Goal: Task Accomplishment & Management: Manage account settings

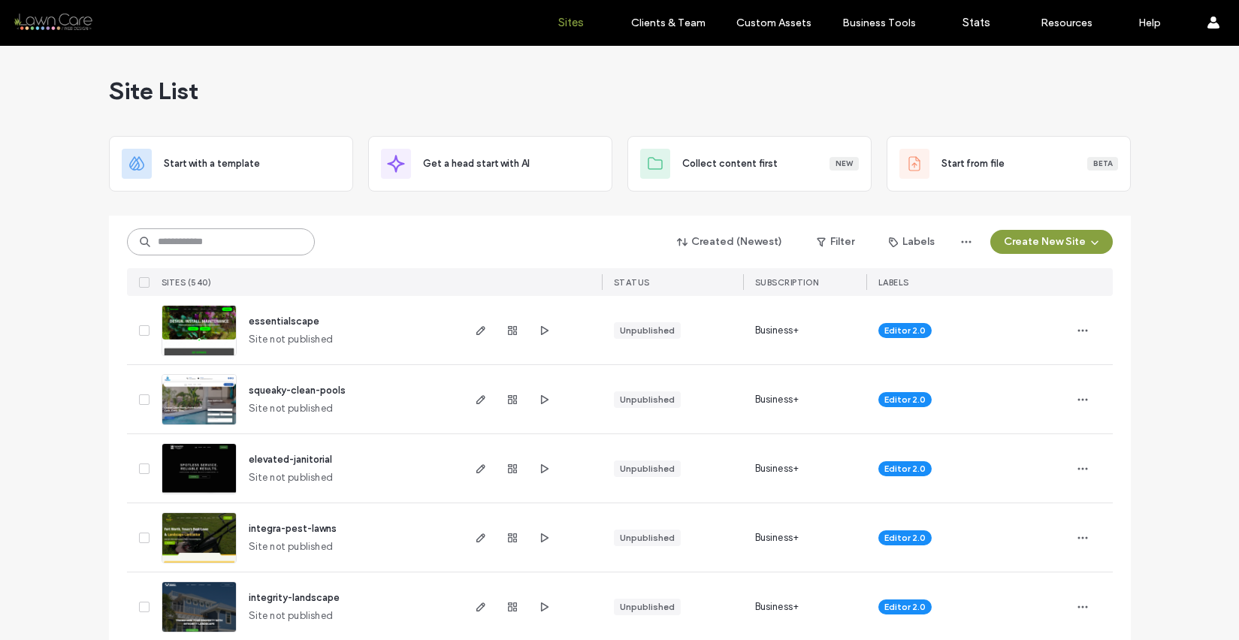
click at [255, 244] on input at bounding box center [221, 242] width 188 height 27
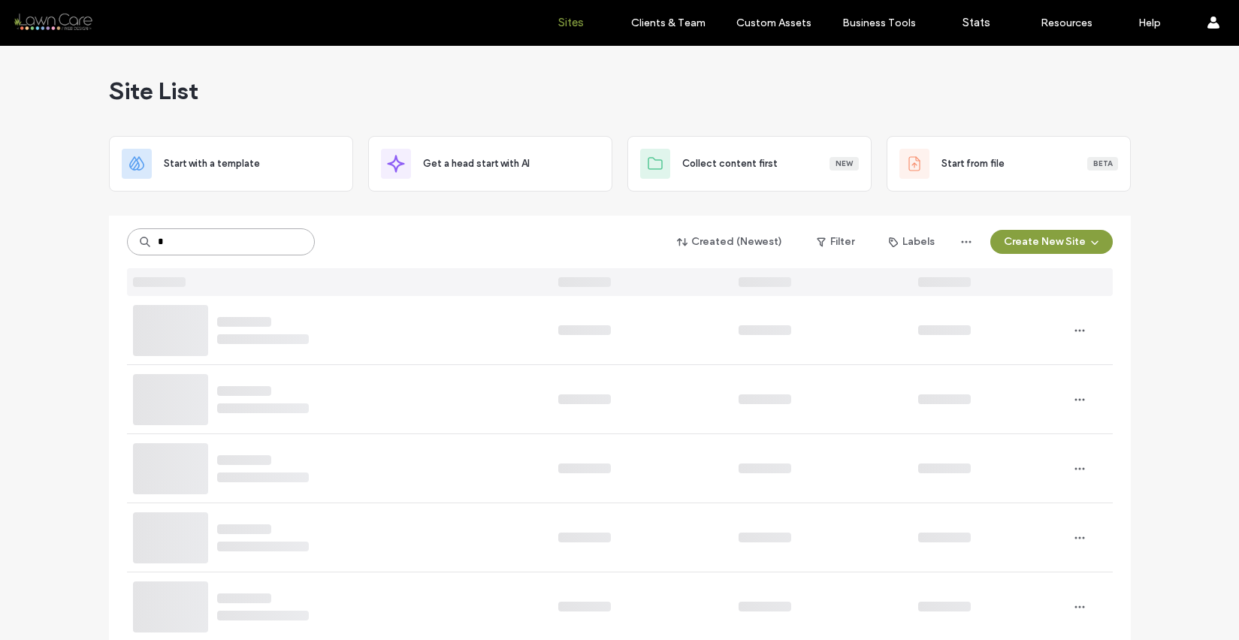
type input "*"
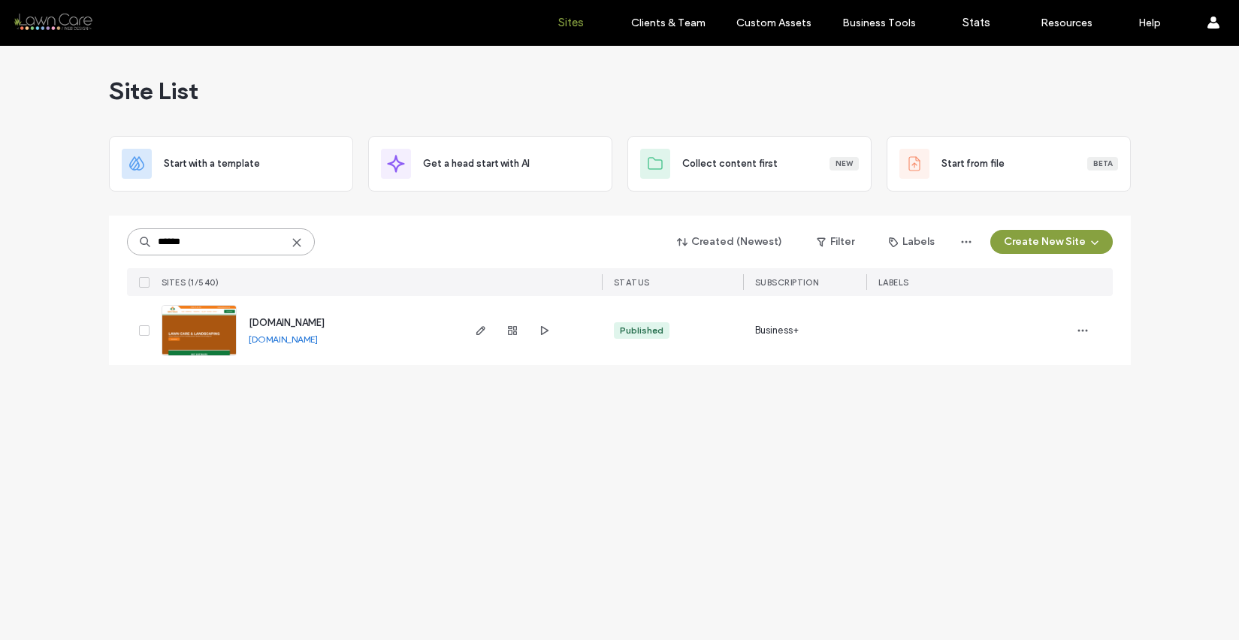
type input "******"
click at [279, 341] on link "www.beyondlawncares.com" at bounding box center [283, 339] width 69 height 11
click at [191, 332] on img at bounding box center [199, 357] width 74 height 102
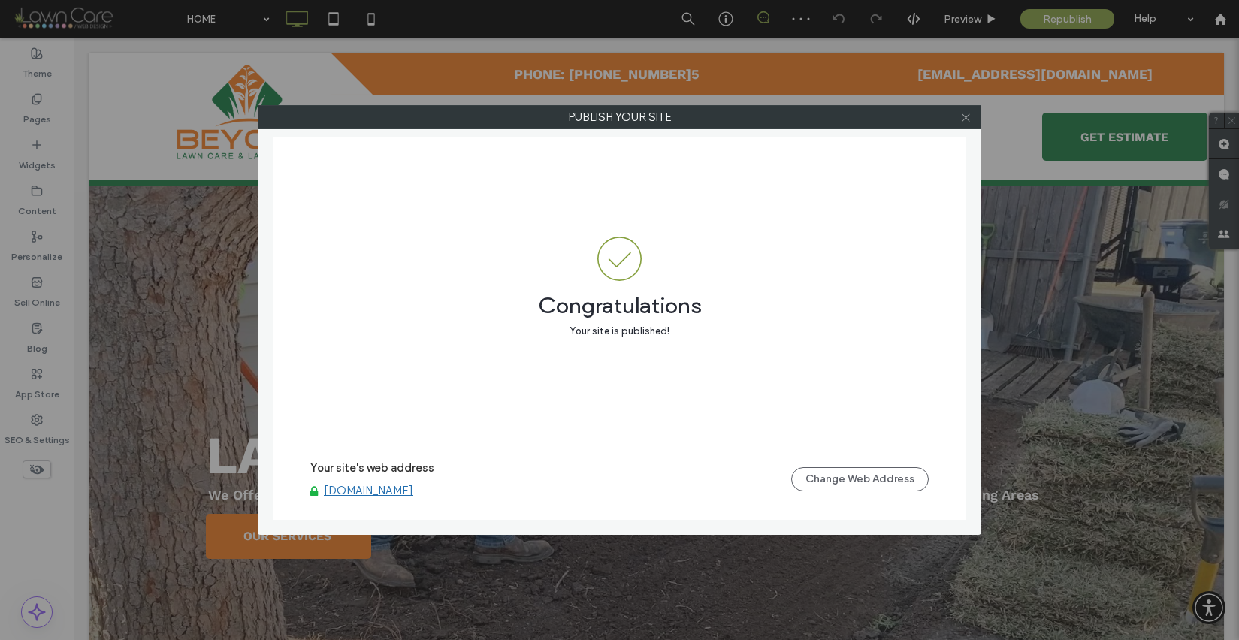
click at [967, 113] on icon at bounding box center [966, 117] width 11 height 11
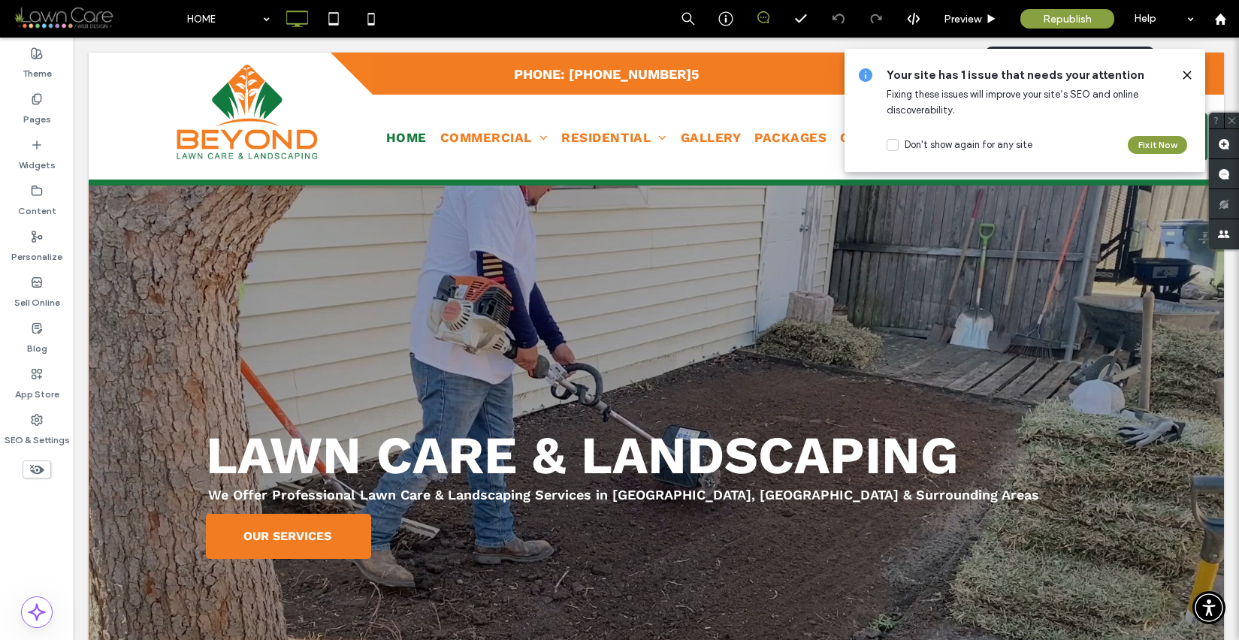
click at [1070, 15] on span "Republish" at bounding box center [1067, 19] width 49 height 13
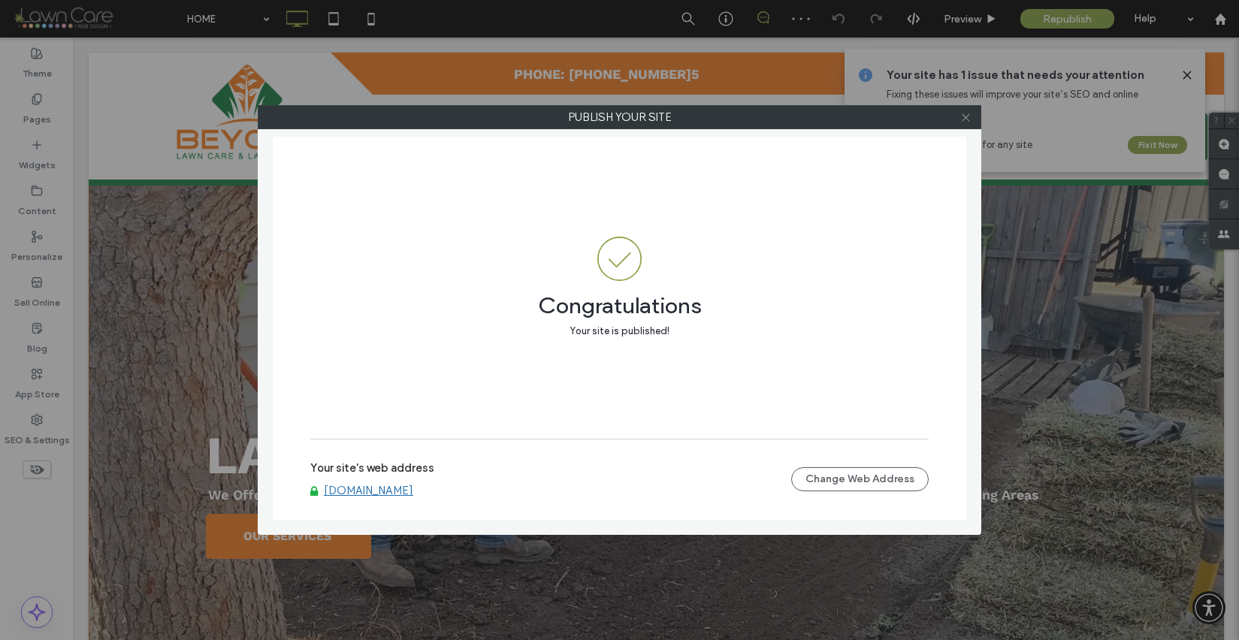
click at [964, 120] on icon at bounding box center [966, 117] width 11 height 11
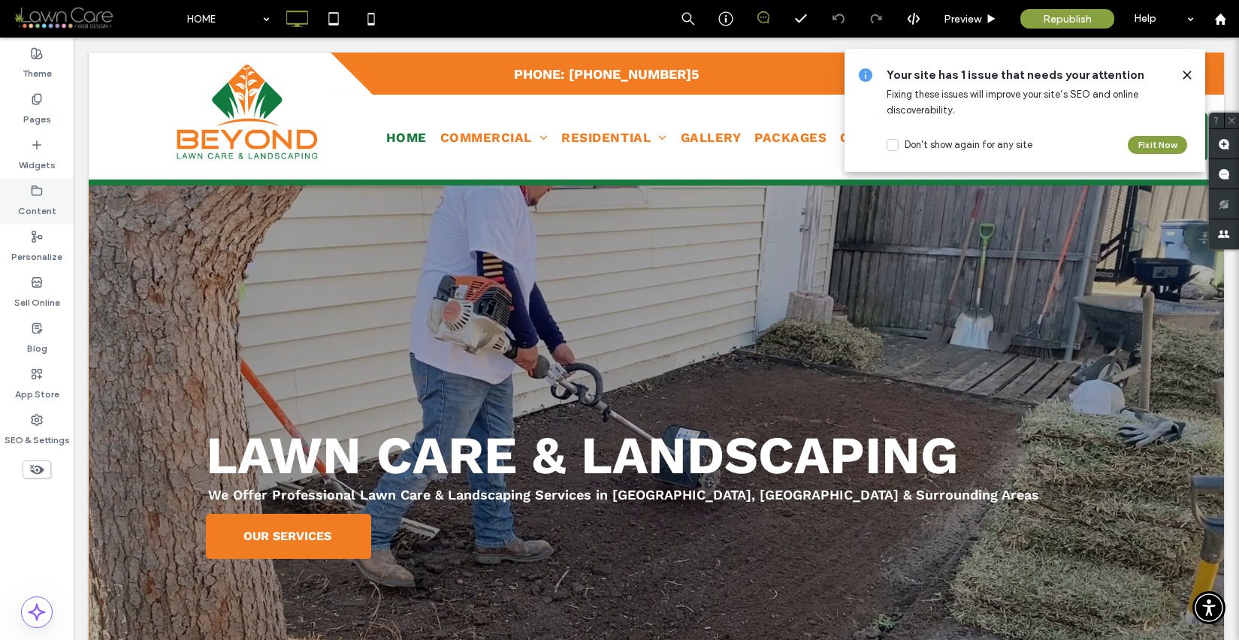
click at [38, 204] on label "Content" at bounding box center [37, 207] width 38 height 21
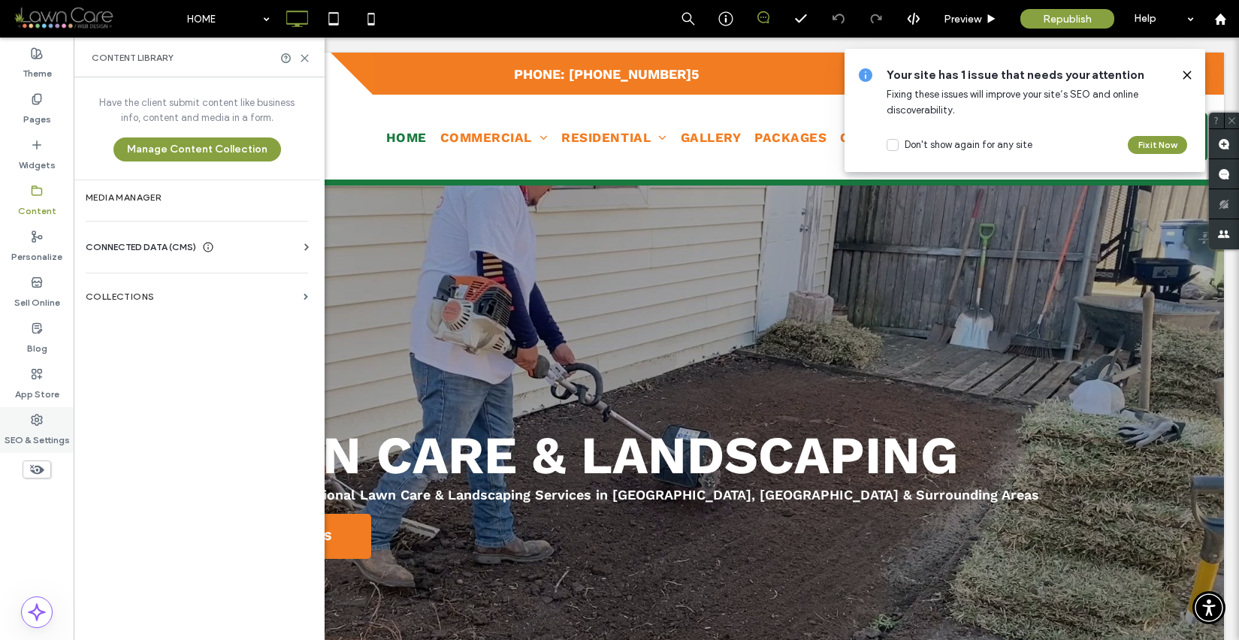
click at [49, 436] on label "SEO & Settings" at bounding box center [37, 436] width 65 height 21
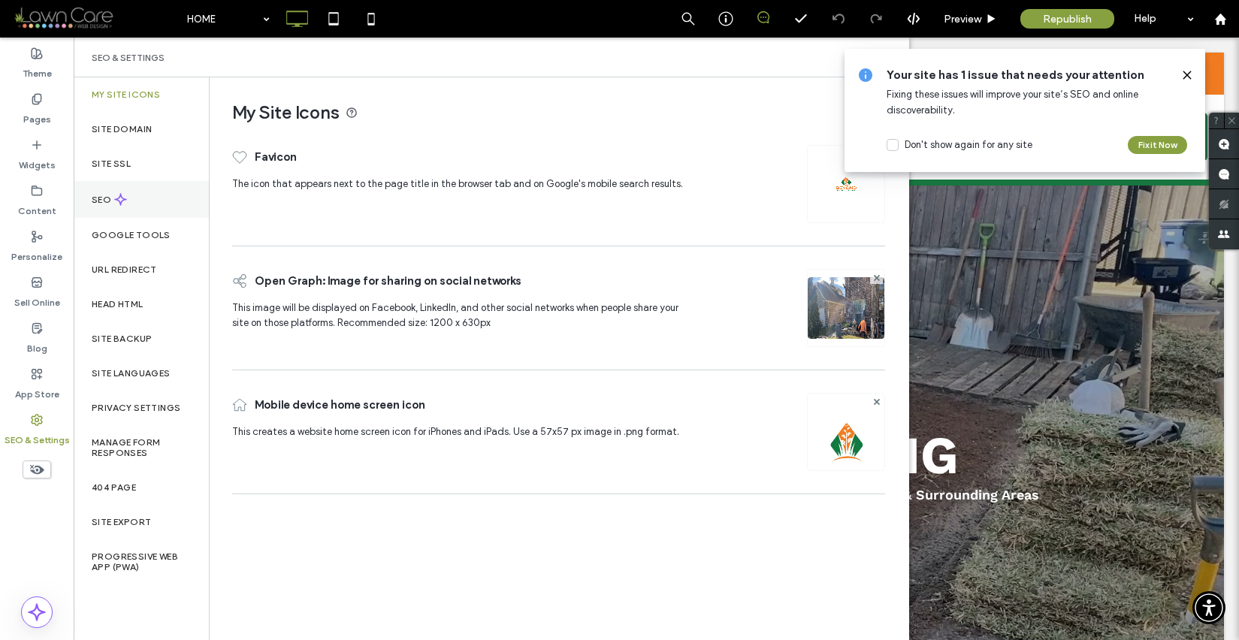
click at [128, 196] on div "SEO" at bounding box center [141, 199] width 135 height 37
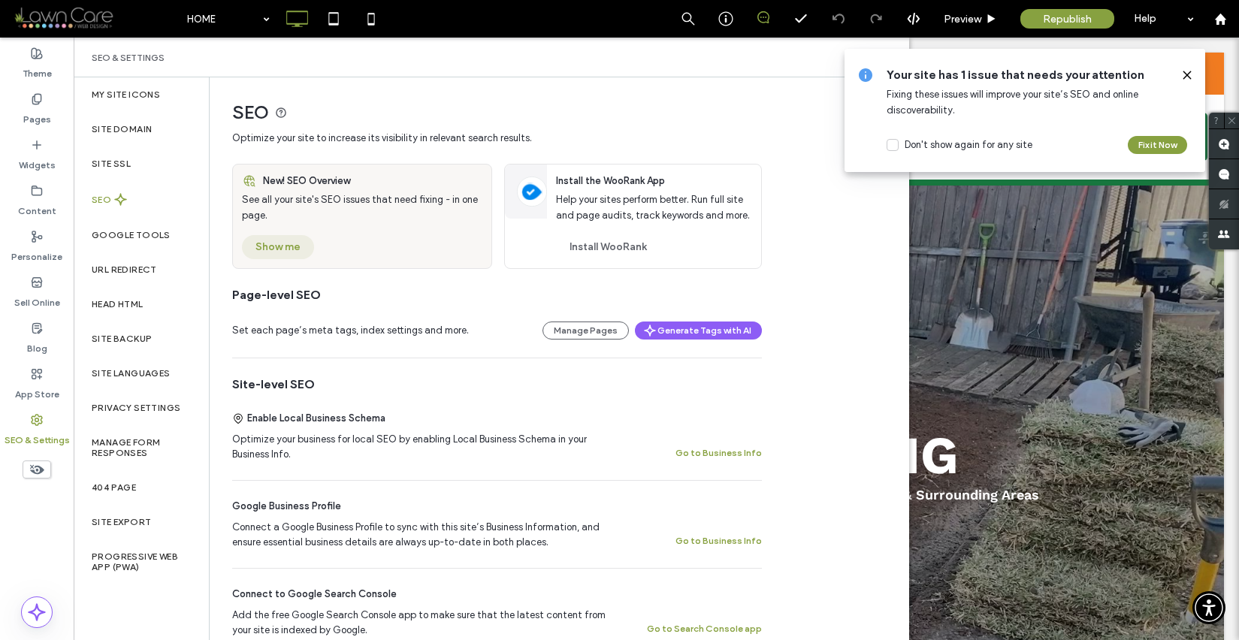
click at [289, 249] on button "Show me" at bounding box center [278, 247] width 72 height 24
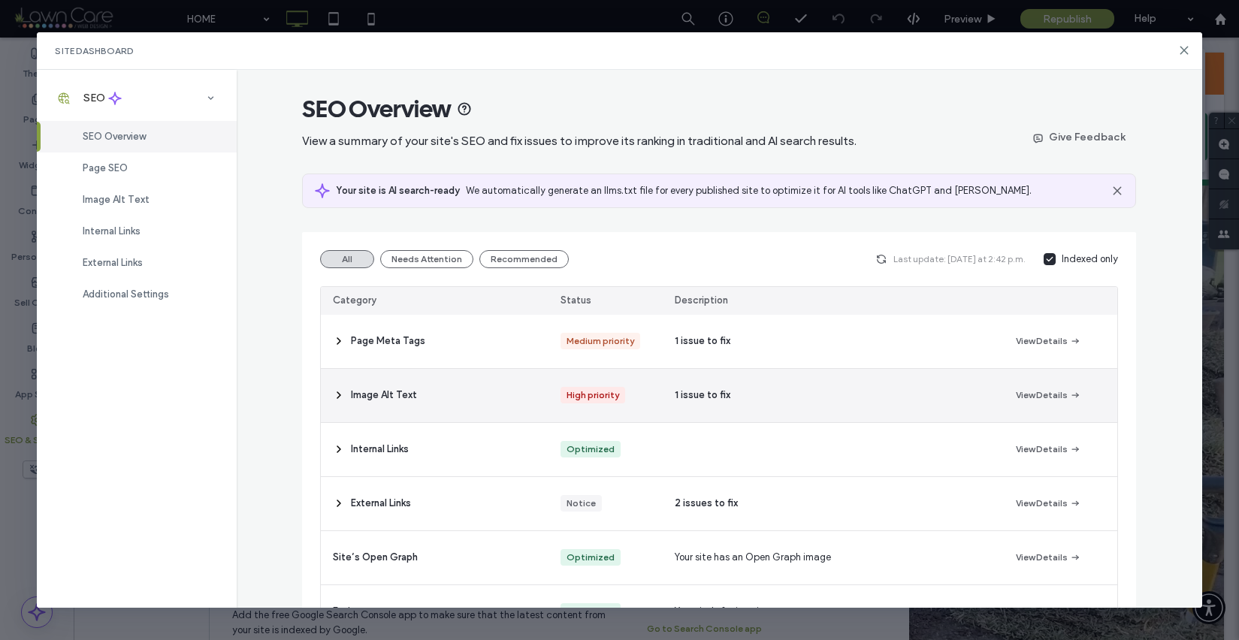
click at [737, 398] on div "1 issue to fix" at bounding box center [833, 395] width 341 height 53
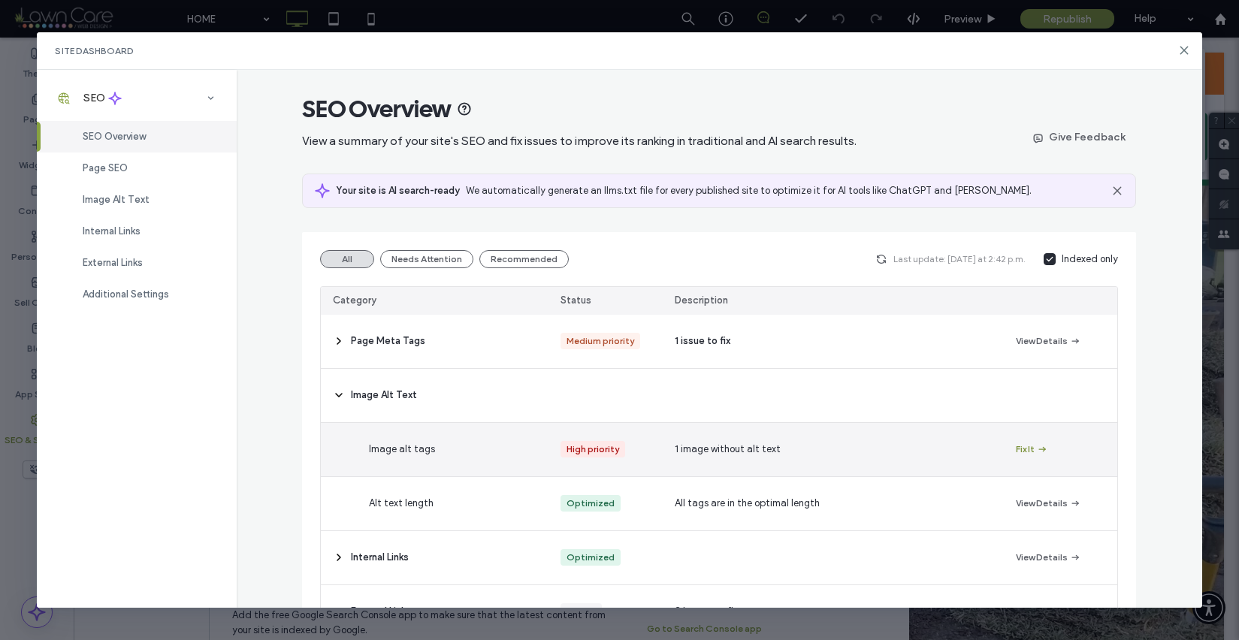
click at [1016, 448] on button "Fix It" at bounding box center [1032, 449] width 32 height 18
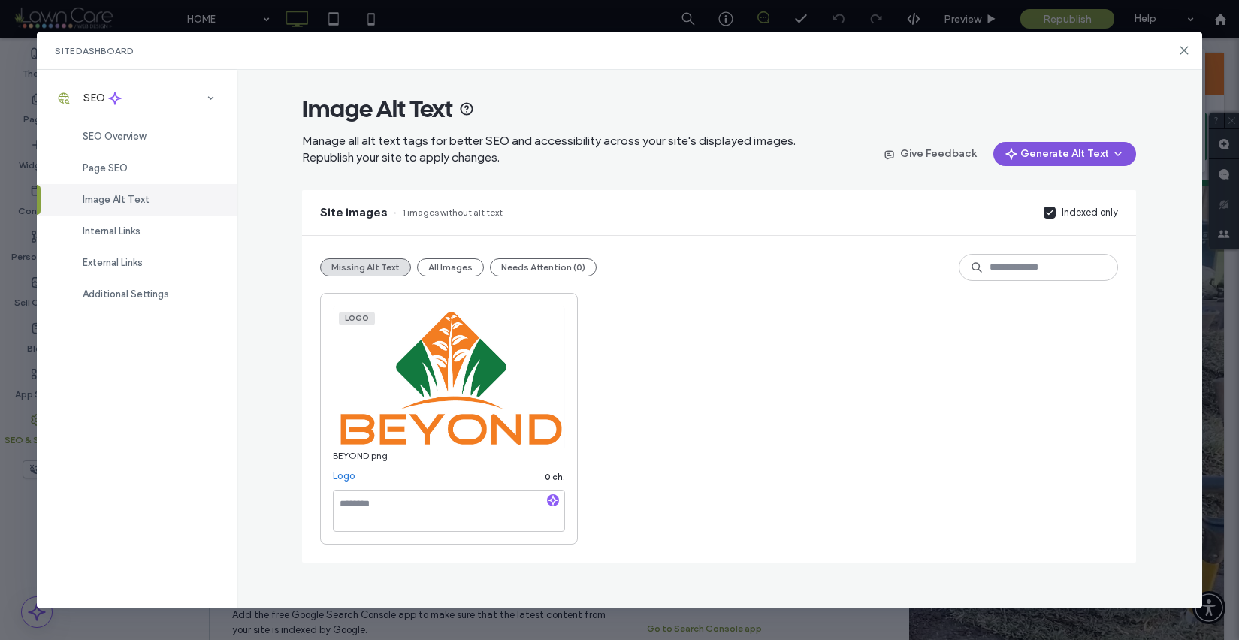
click at [1057, 162] on button "Generate Alt Text" at bounding box center [1065, 154] width 143 height 24
click at [1042, 183] on div "Generate Missing Alt Text Only" at bounding box center [1044, 193] width 184 height 29
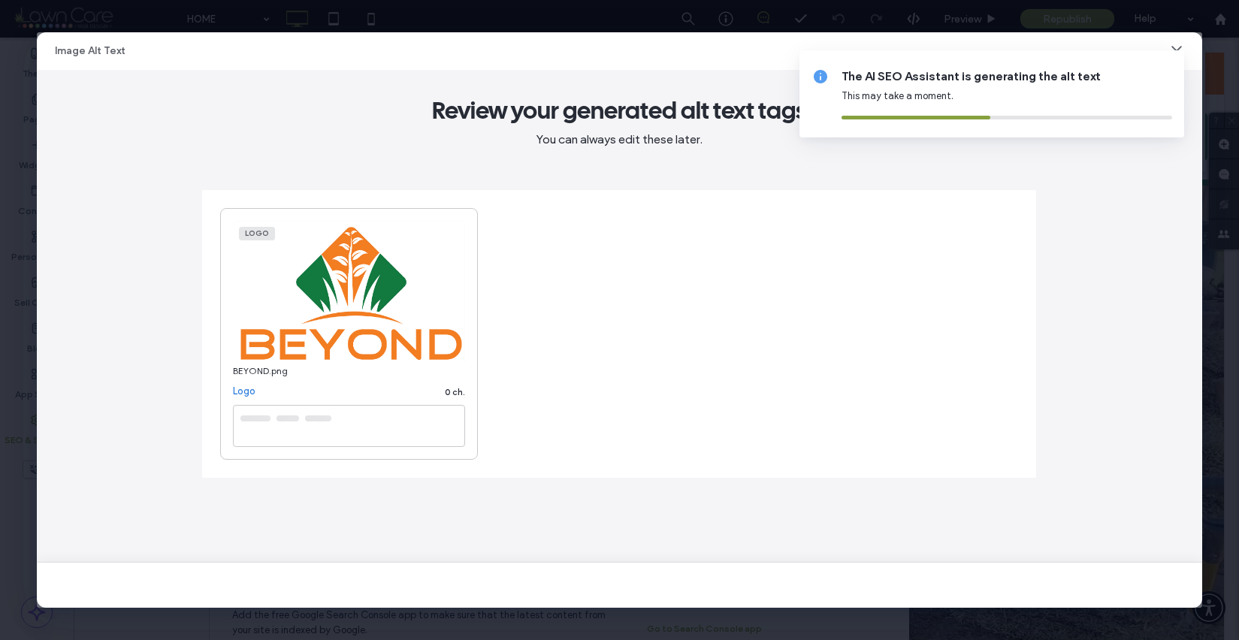
type textarea "**********"
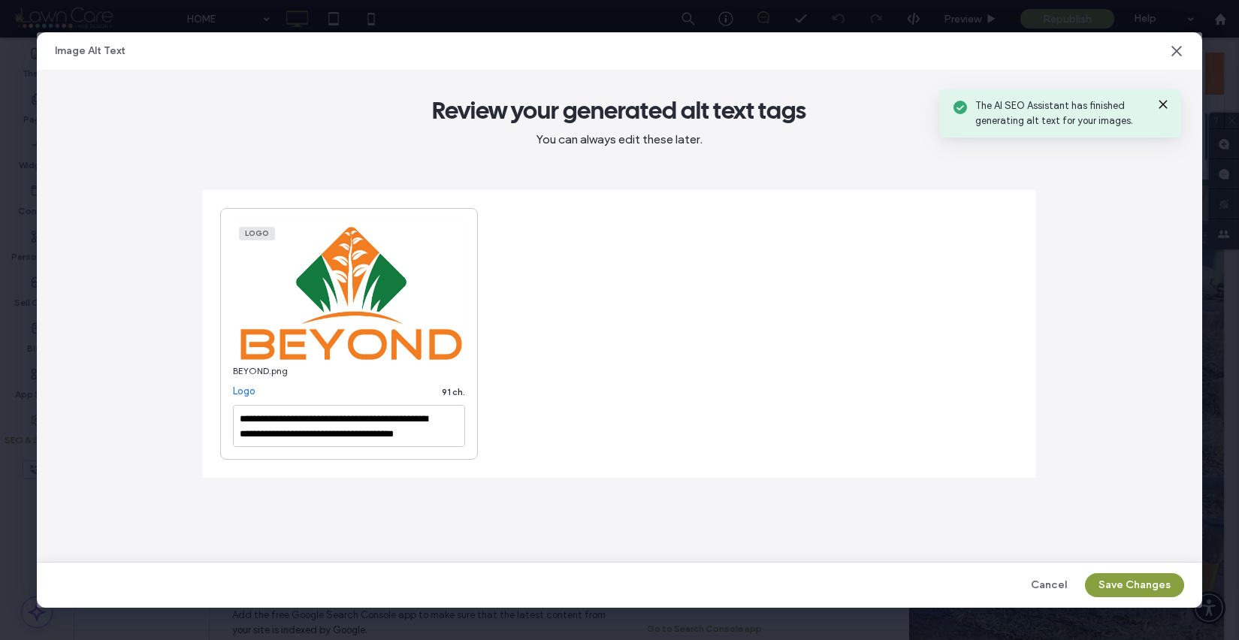
scroll to position [17, 0]
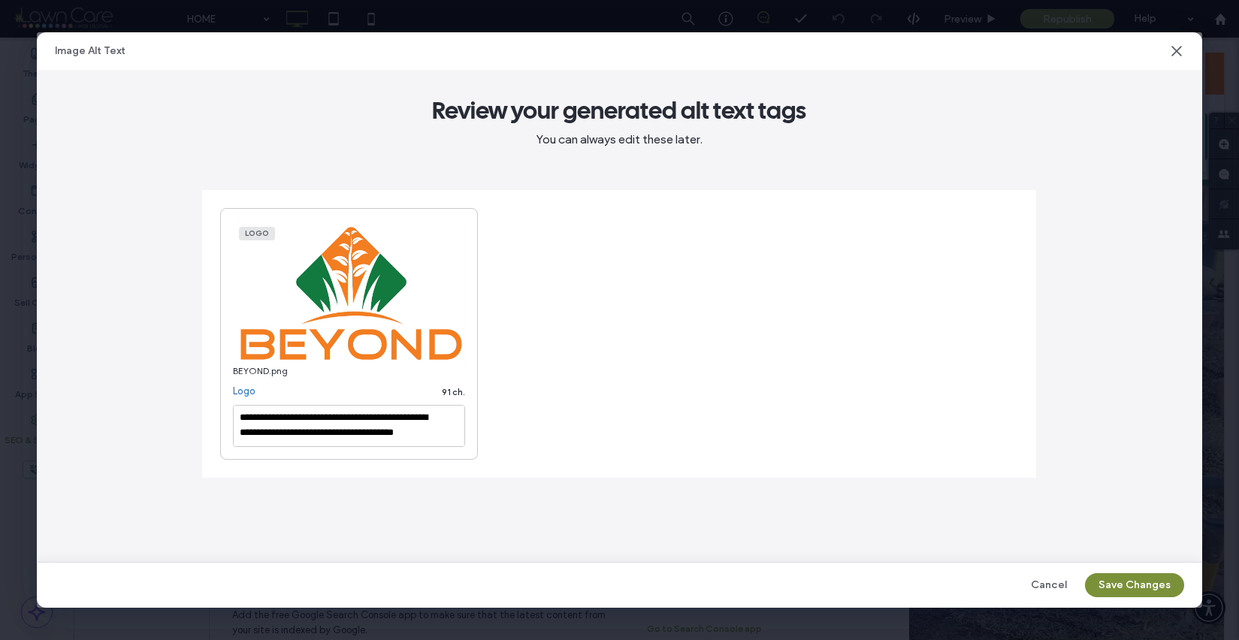
click at [1126, 586] on button "Save Changes" at bounding box center [1134, 586] width 99 height 24
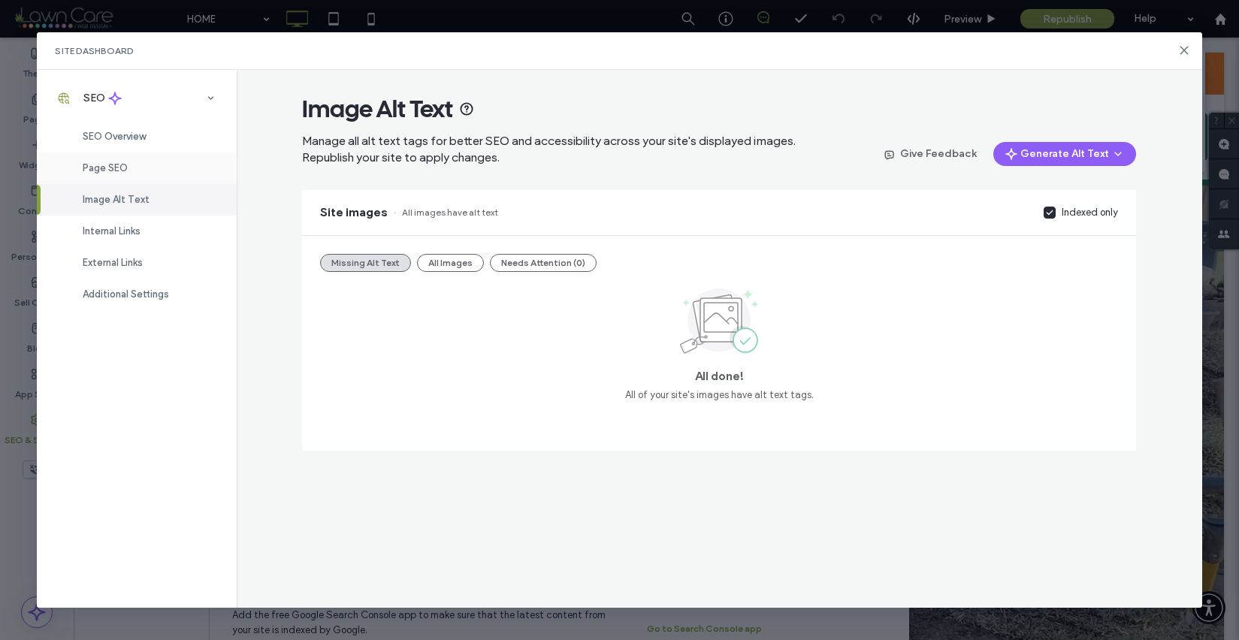
click at [162, 156] on div "Page SEO" at bounding box center [137, 169] width 200 height 32
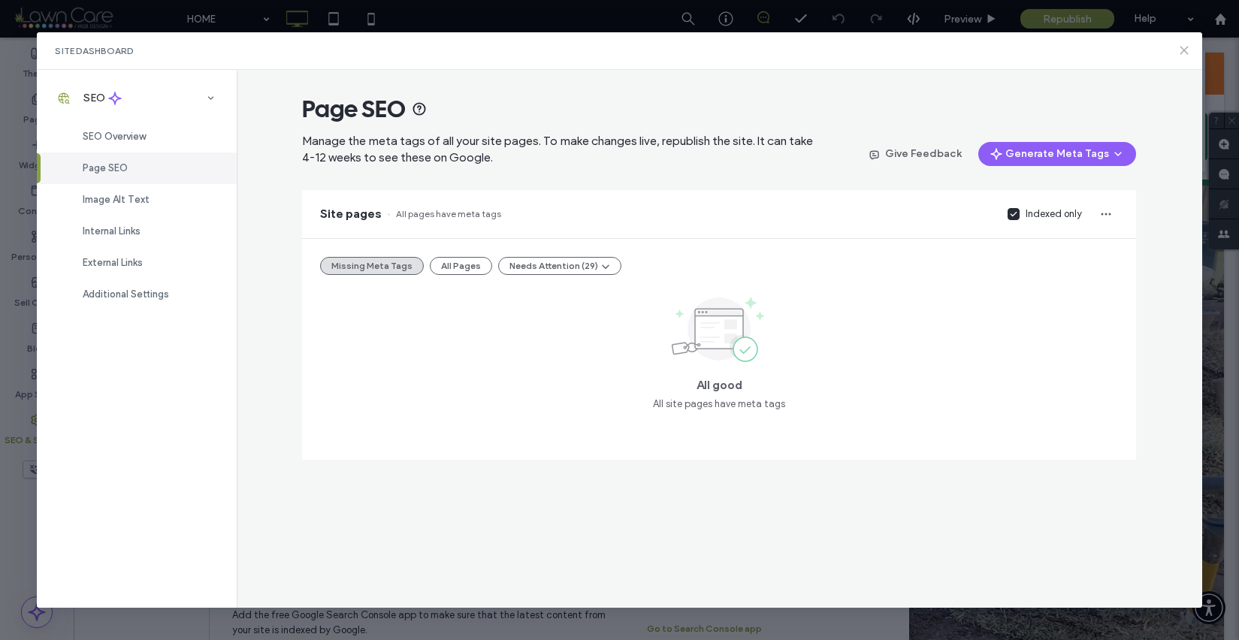
click at [1183, 48] on icon at bounding box center [1185, 50] width 12 height 12
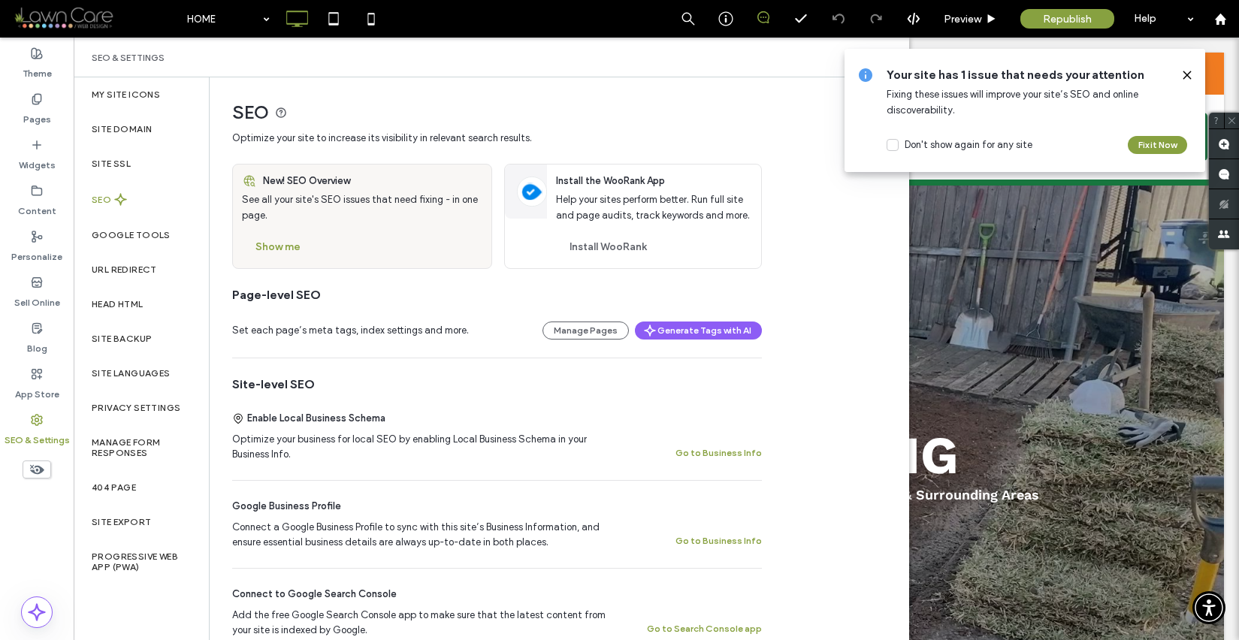
click at [1188, 72] on icon at bounding box center [1188, 75] width 12 height 12
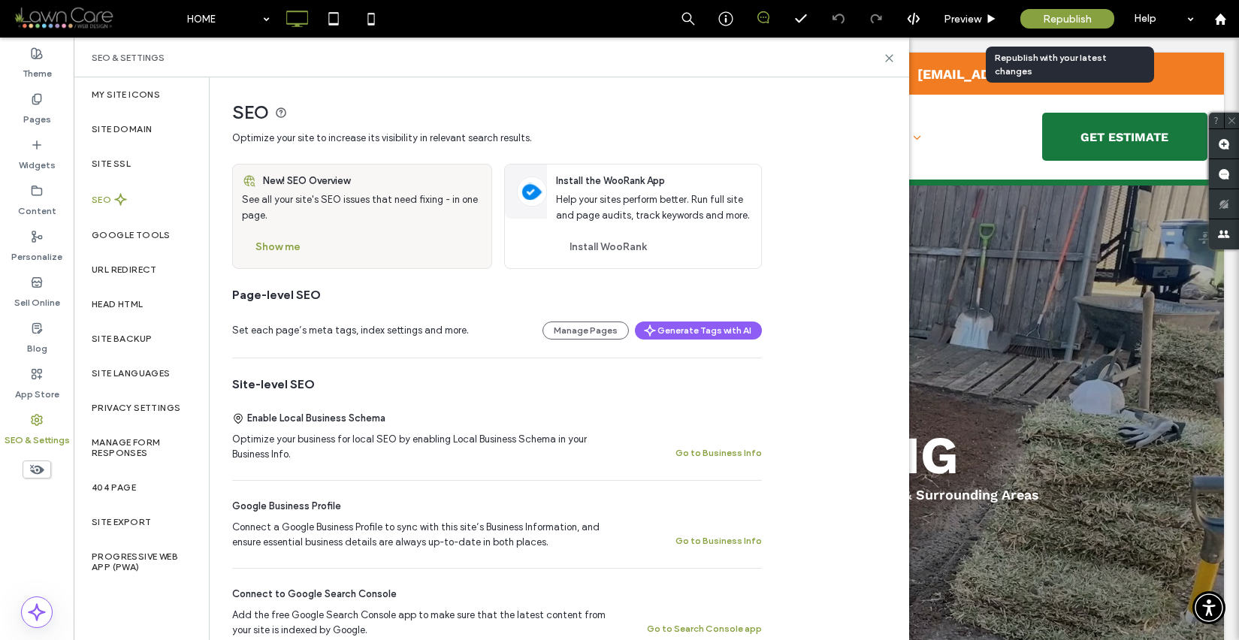
click at [1077, 21] on span "Republish" at bounding box center [1067, 19] width 49 height 13
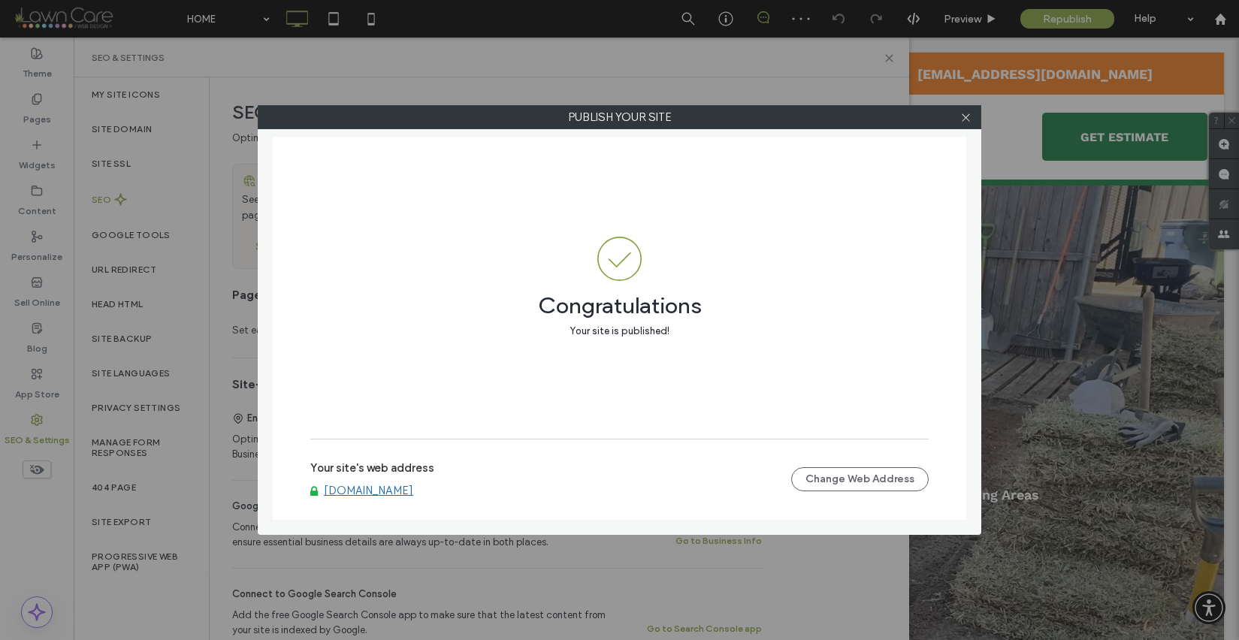
click at [413, 488] on link "www.beyondlawncares.com" at bounding box center [368, 491] width 89 height 14
click at [965, 122] on icon at bounding box center [966, 117] width 11 height 11
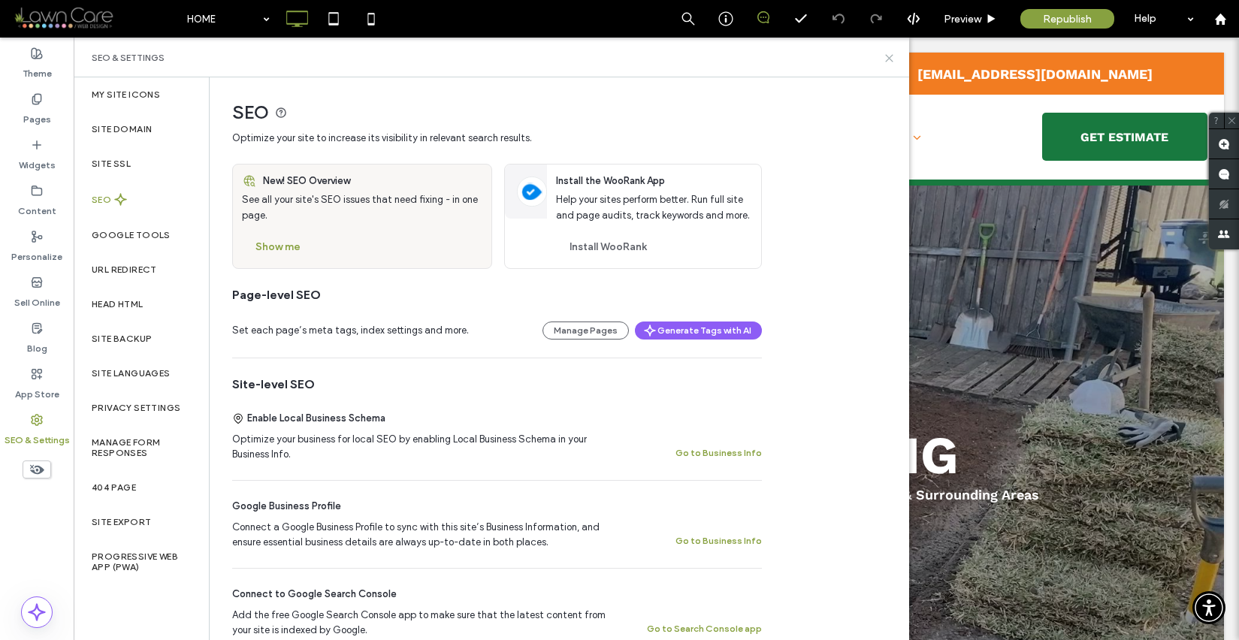
click at [890, 56] on use at bounding box center [889, 58] width 7 height 7
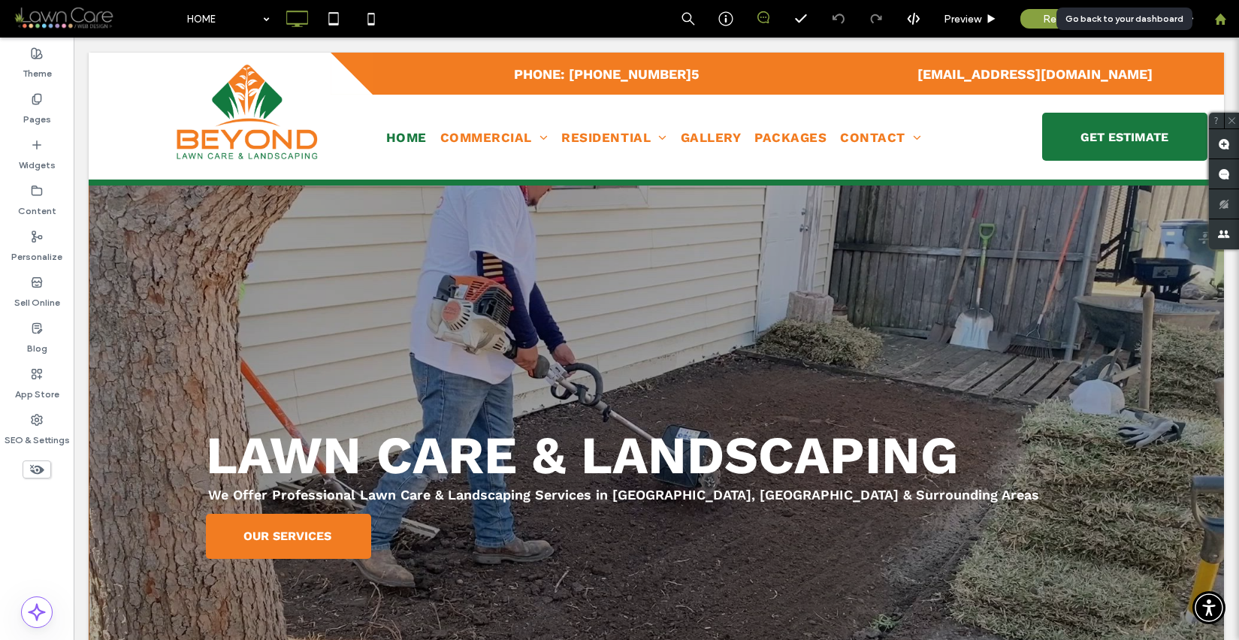
click at [1224, 17] on use at bounding box center [1220, 18] width 11 height 11
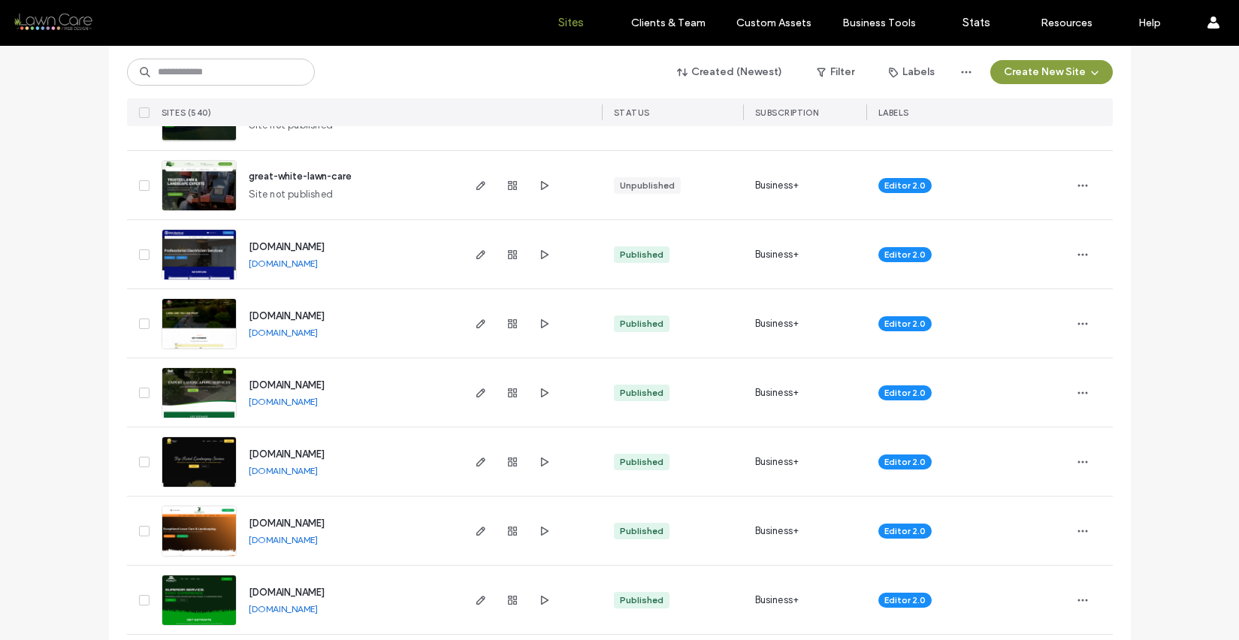
scroll to position [1083, 0]
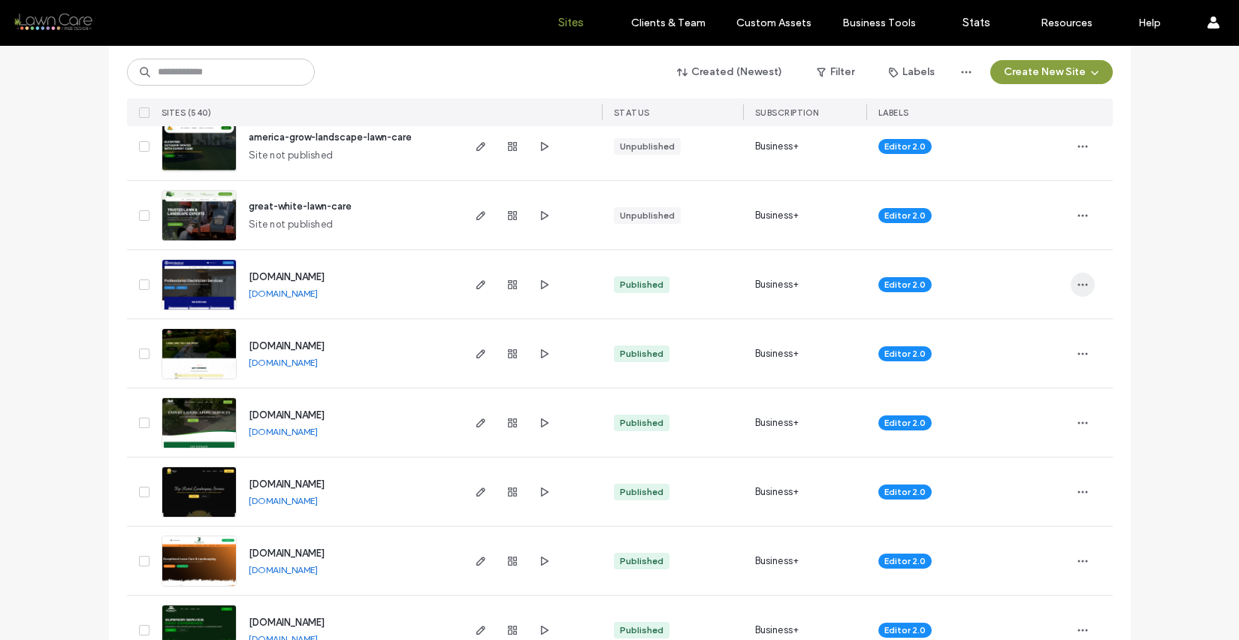
click at [1080, 288] on icon "button" at bounding box center [1083, 285] width 12 height 12
click at [1025, 439] on span "Site Dashboard" at bounding box center [1019, 438] width 70 height 15
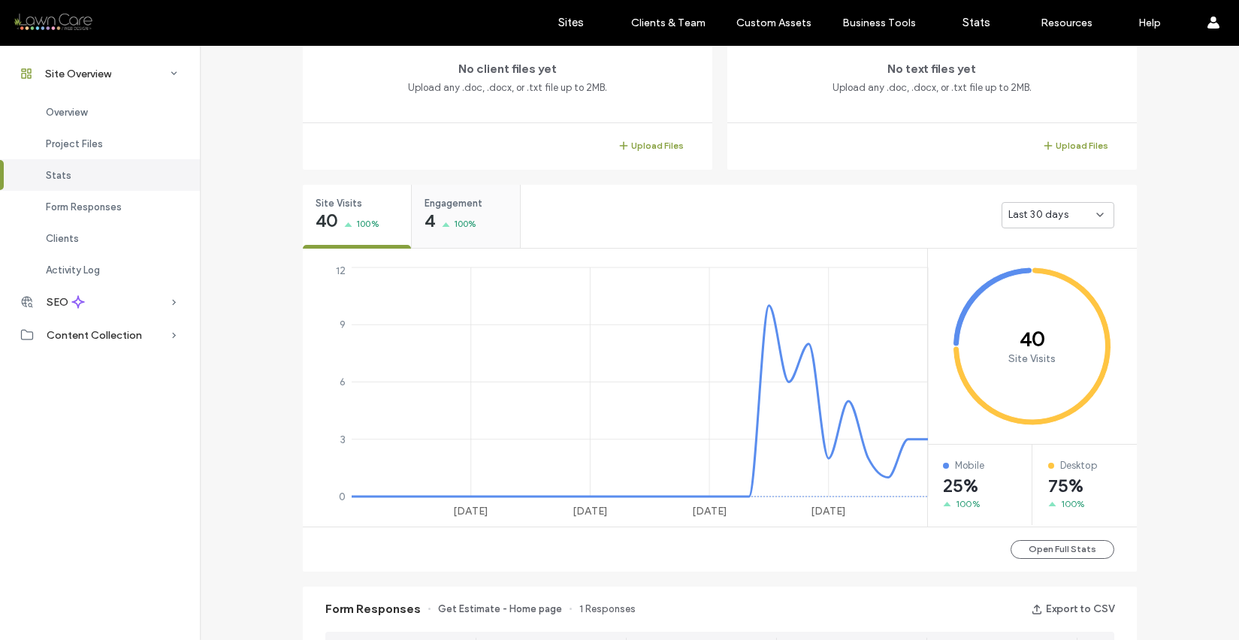
scroll to position [457, 0]
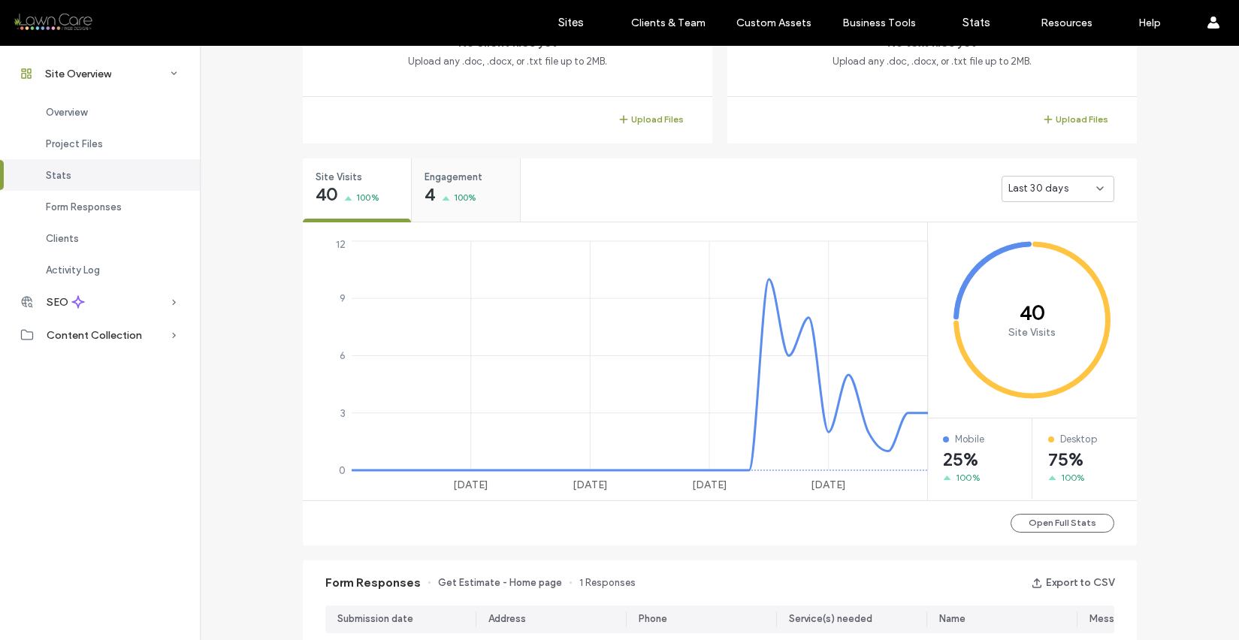
click at [495, 195] on div "Engagement 4 100%" at bounding box center [466, 187] width 108 height 56
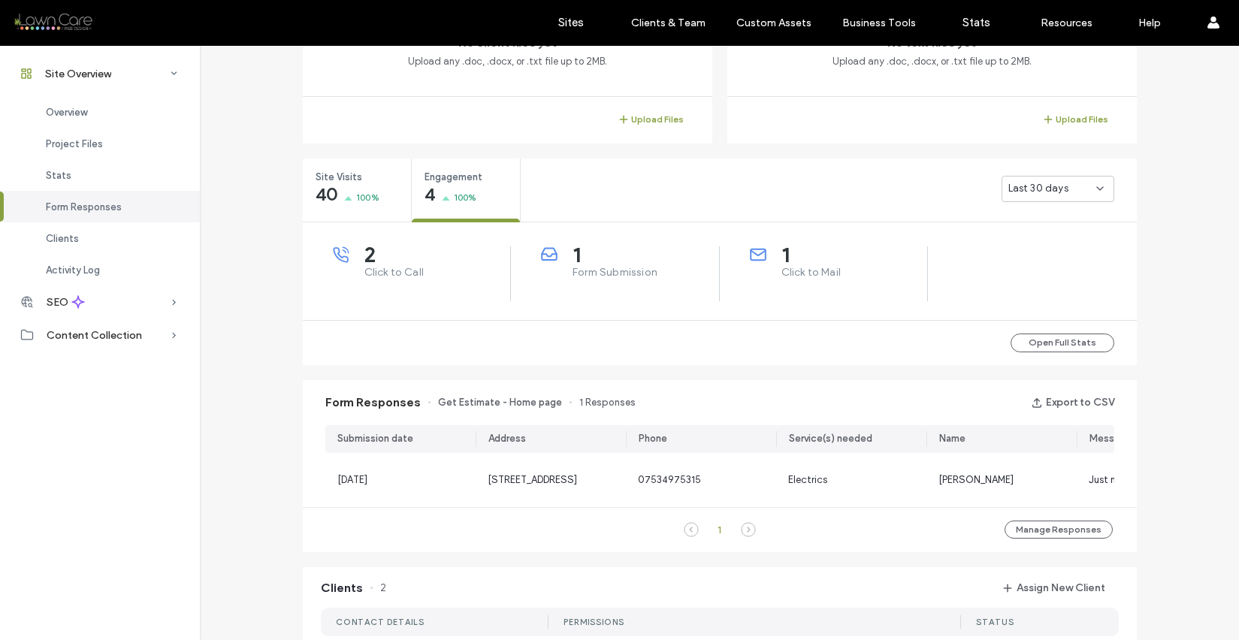
scroll to position [452, 0]
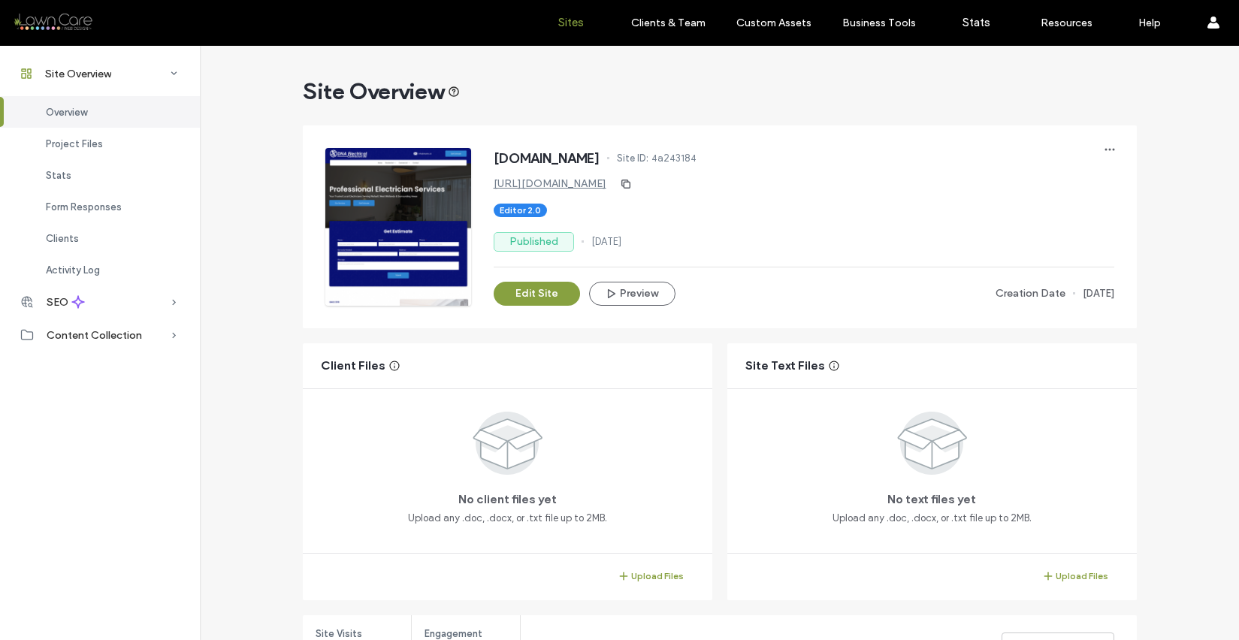
click at [576, 23] on label "Sites" at bounding box center [571, 23] width 26 height 14
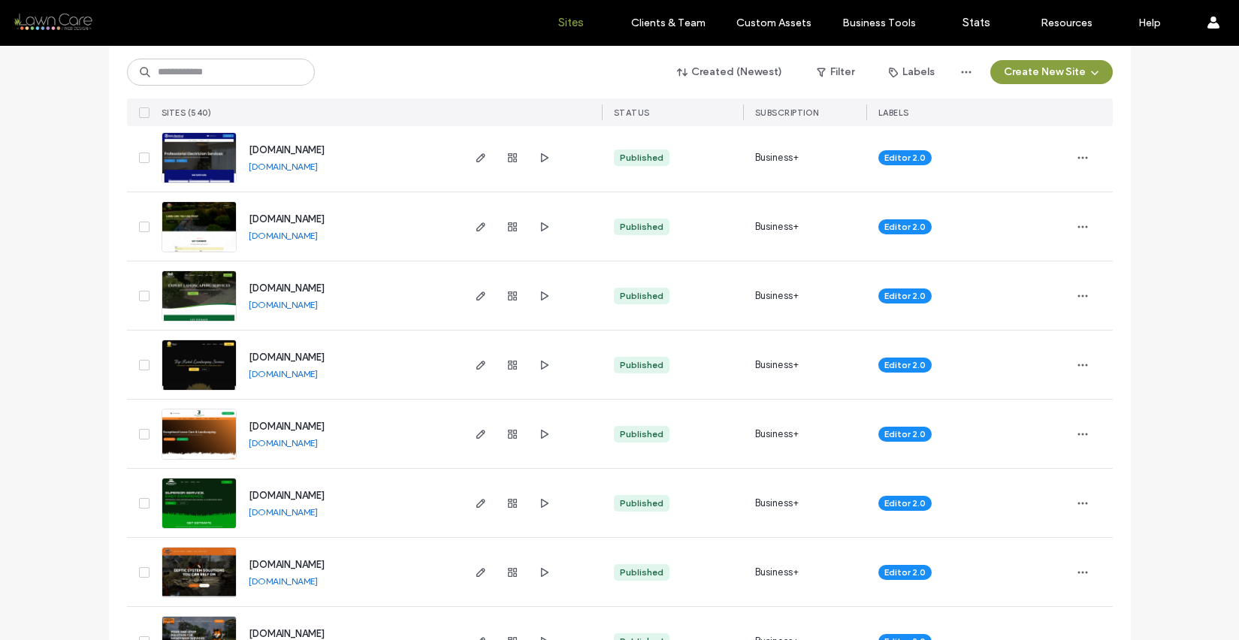
scroll to position [1171, 0]
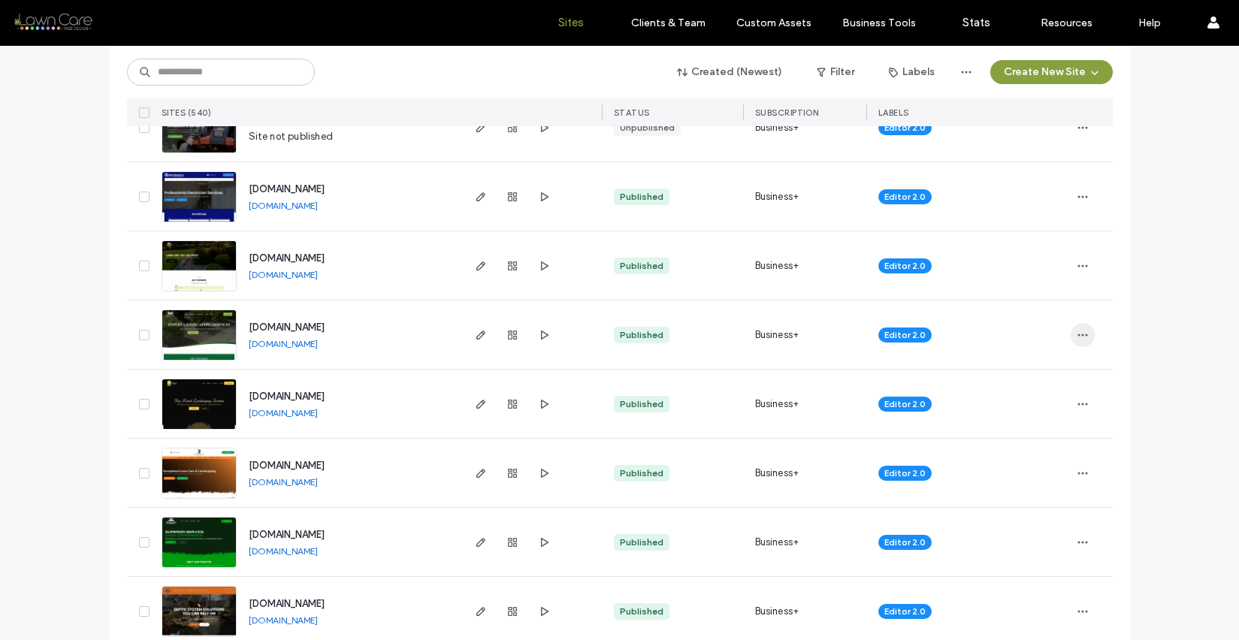
click at [1078, 335] on use "button" at bounding box center [1083, 335] width 10 height 2
click at [1032, 481] on span "Site Dashboard" at bounding box center [1019, 488] width 70 height 15
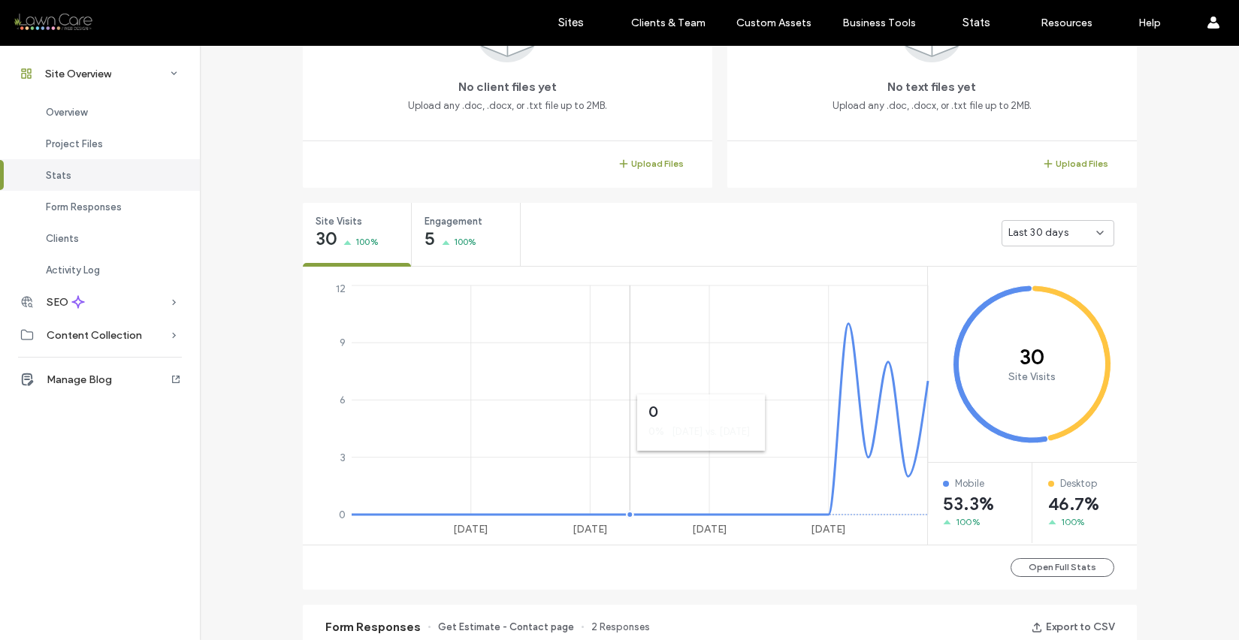
scroll to position [409, 0]
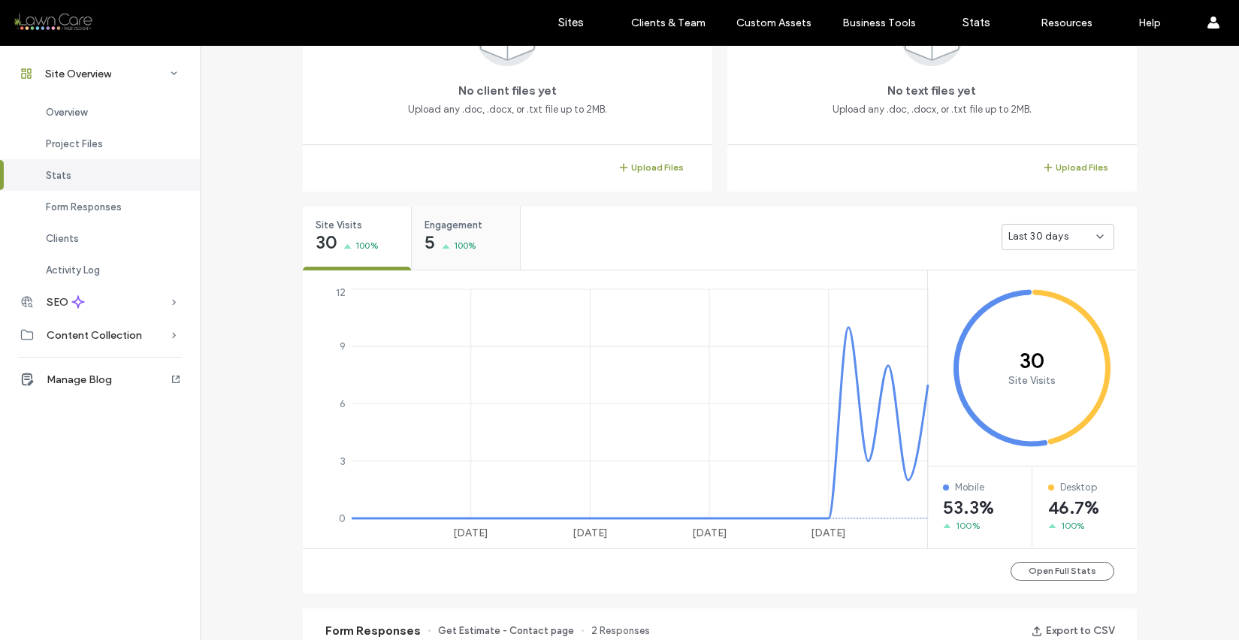
click at [494, 255] on div "Engagement 5 100%" at bounding box center [466, 235] width 108 height 56
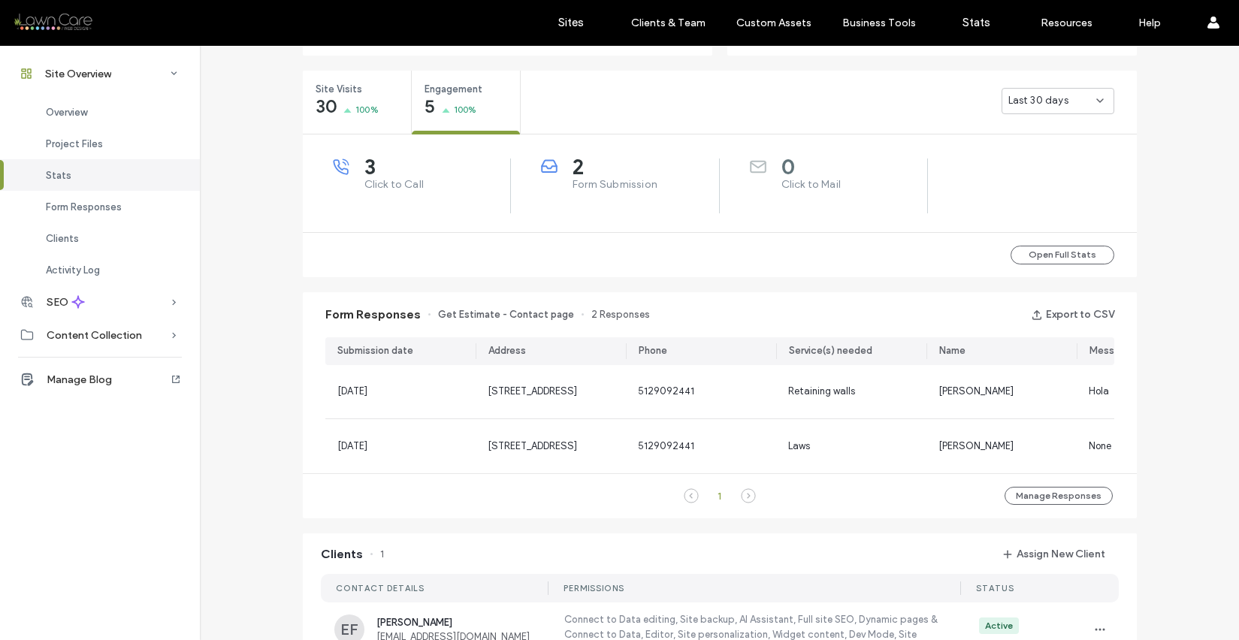
scroll to position [636, 0]
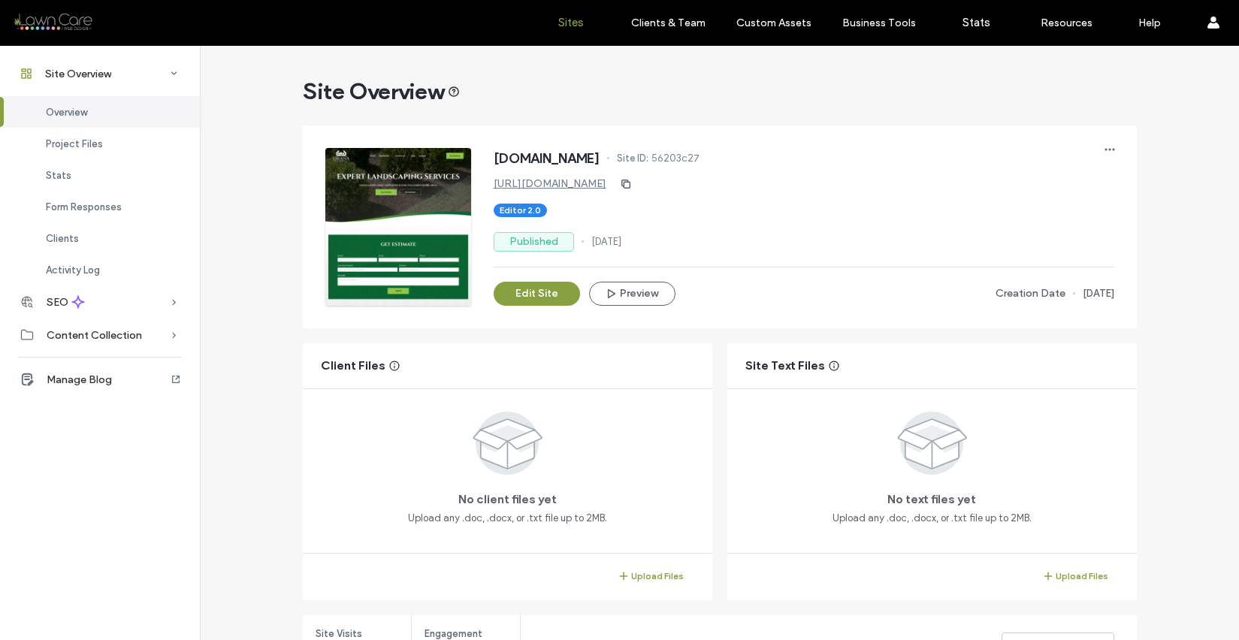
click at [564, 17] on label "Sites" at bounding box center [571, 23] width 26 height 14
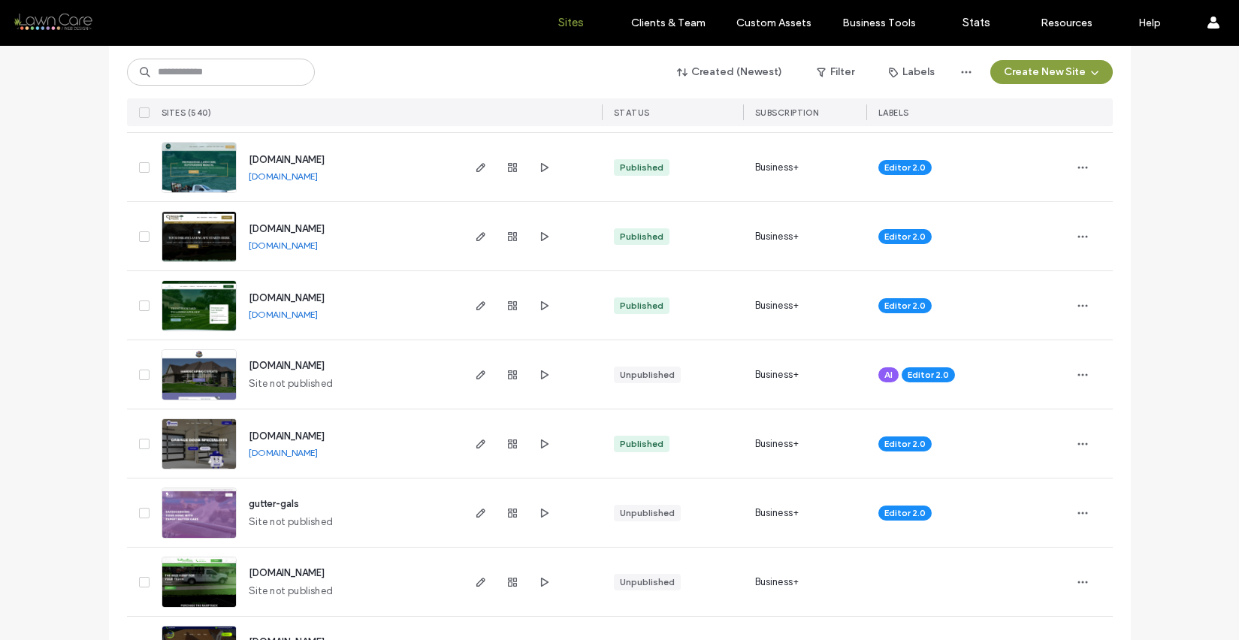
scroll to position [4315, 0]
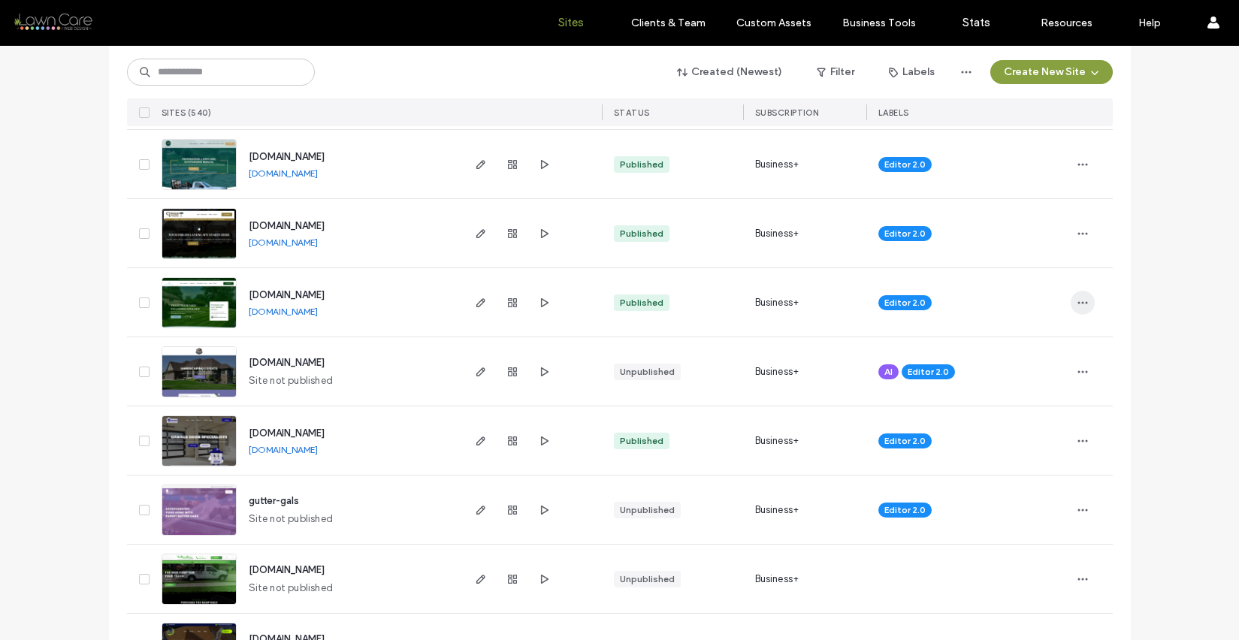
click at [1081, 304] on icon "button" at bounding box center [1083, 303] width 12 height 12
click at [1014, 454] on span "Site Dashboard" at bounding box center [1019, 456] width 70 height 15
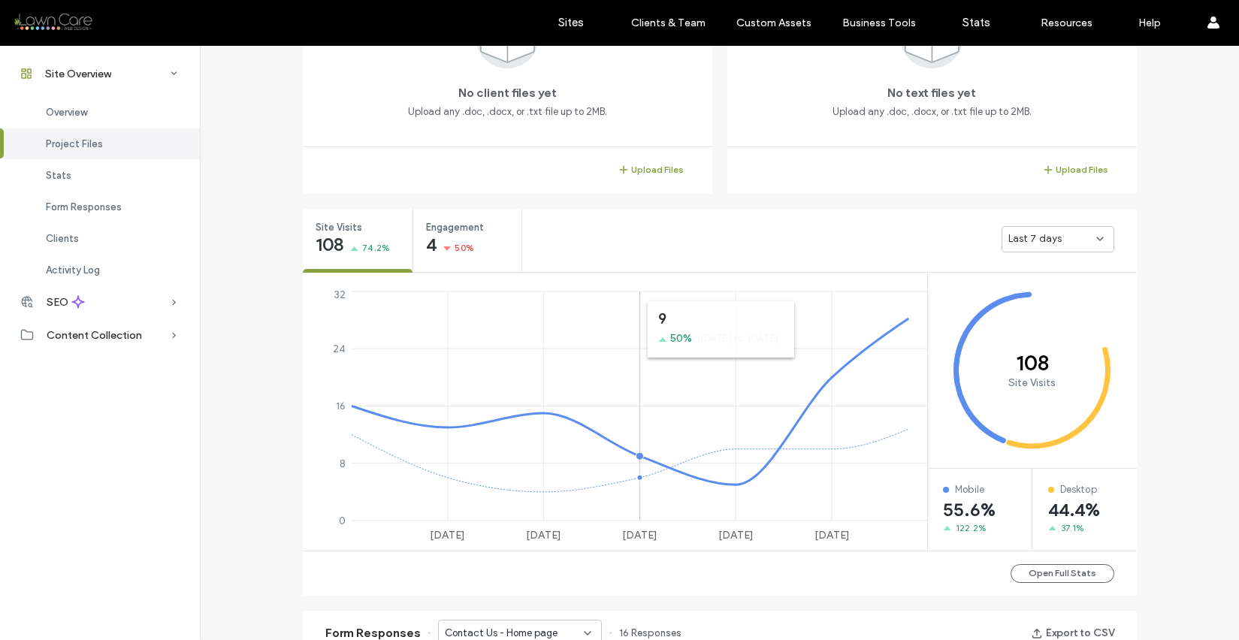
scroll to position [290, 0]
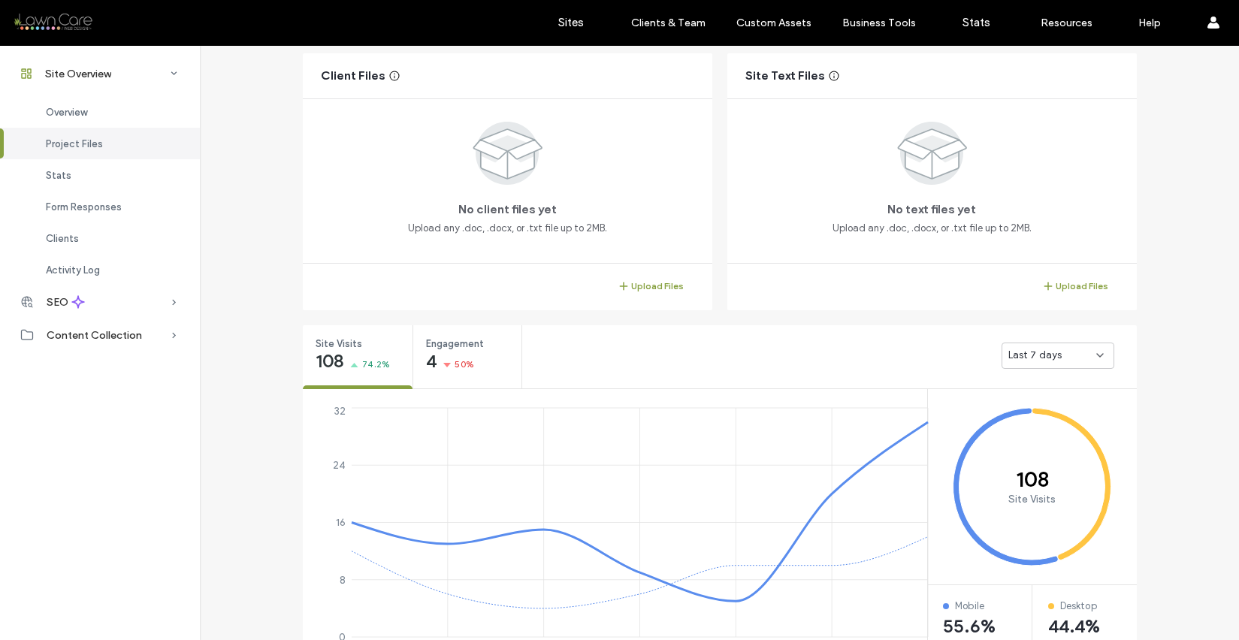
click at [1020, 355] on span "Last 7 days" at bounding box center [1036, 355] width 54 height 15
click at [1013, 436] on span "Last 30 days" at bounding box center [1033, 435] width 60 height 15
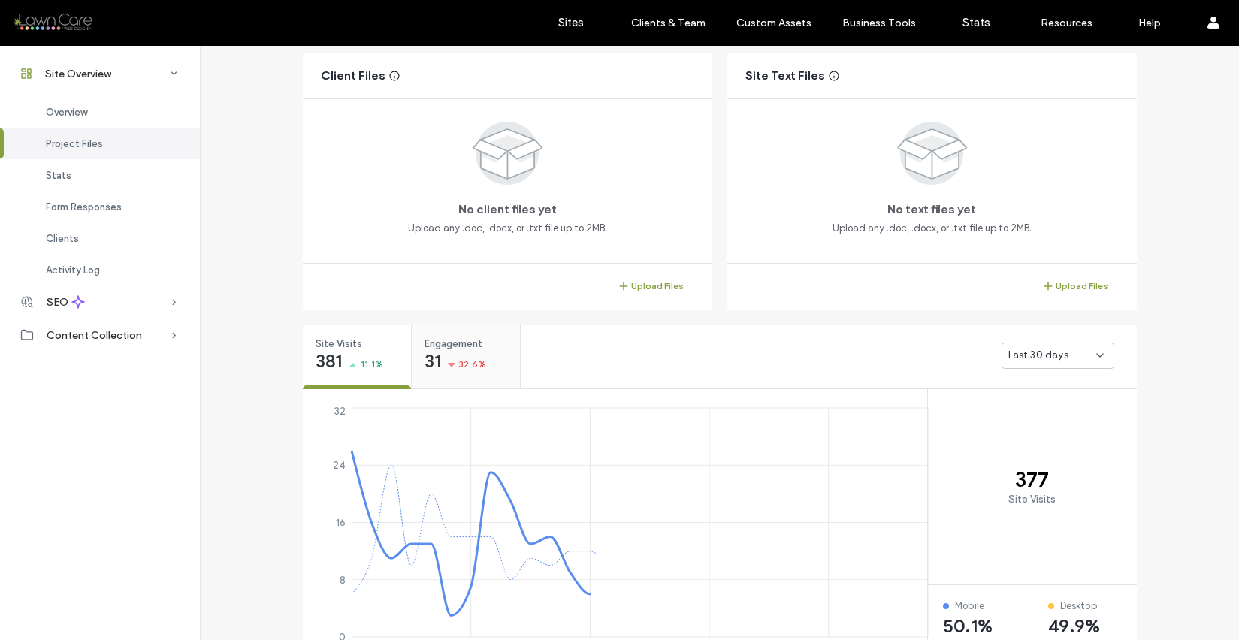
click at [458, 353] on div "Engagement 31 32.6%" at bounding box center [466, 353] width 108 height 56
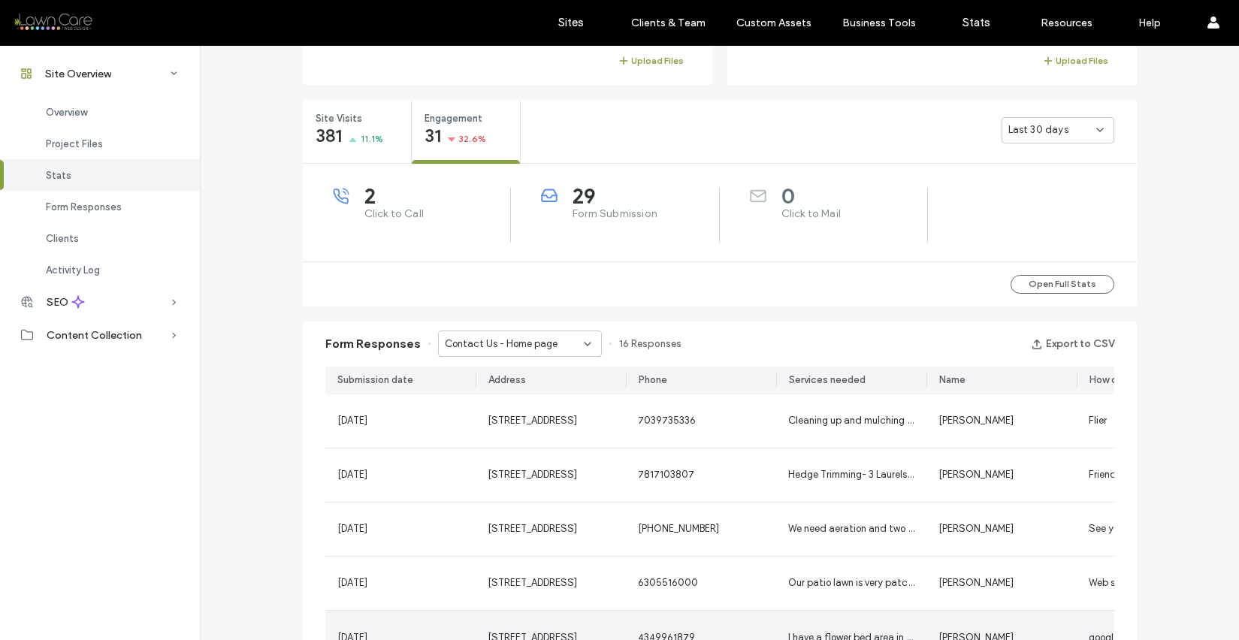
scroll to position [399, 0]
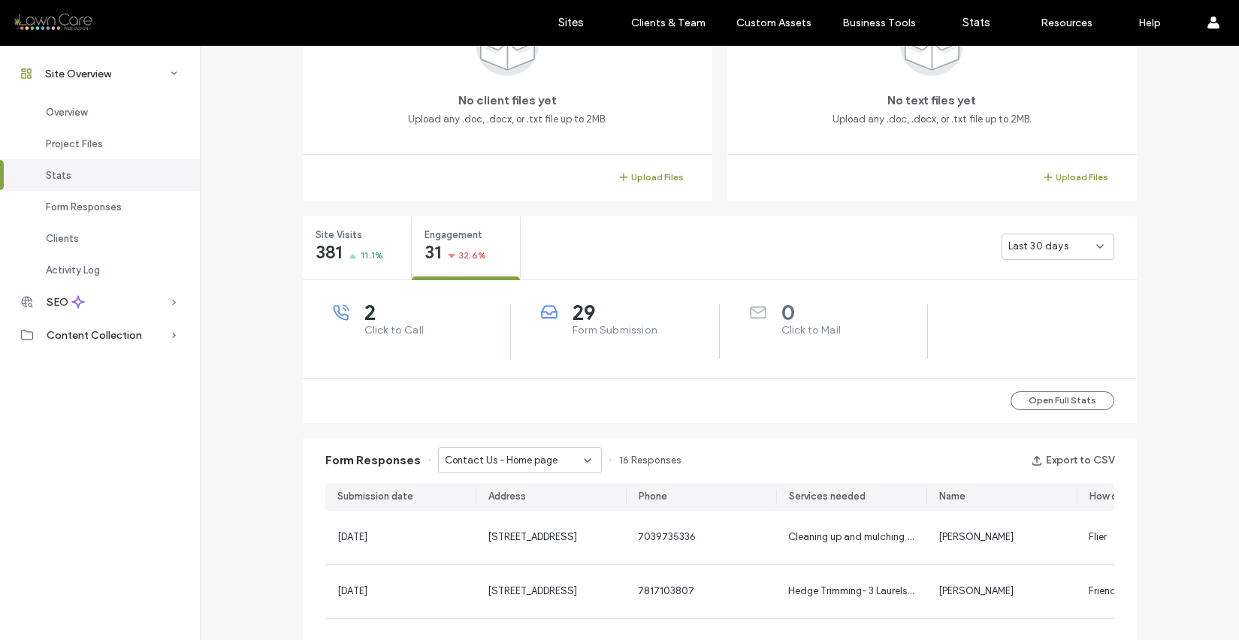
click at [585, 462] on use at bounding box center [588, 460] width 6 height 3
click at [536, 542] on span "Contact Us - Contact page" at bounding box center [500, 539] width 126 height 15
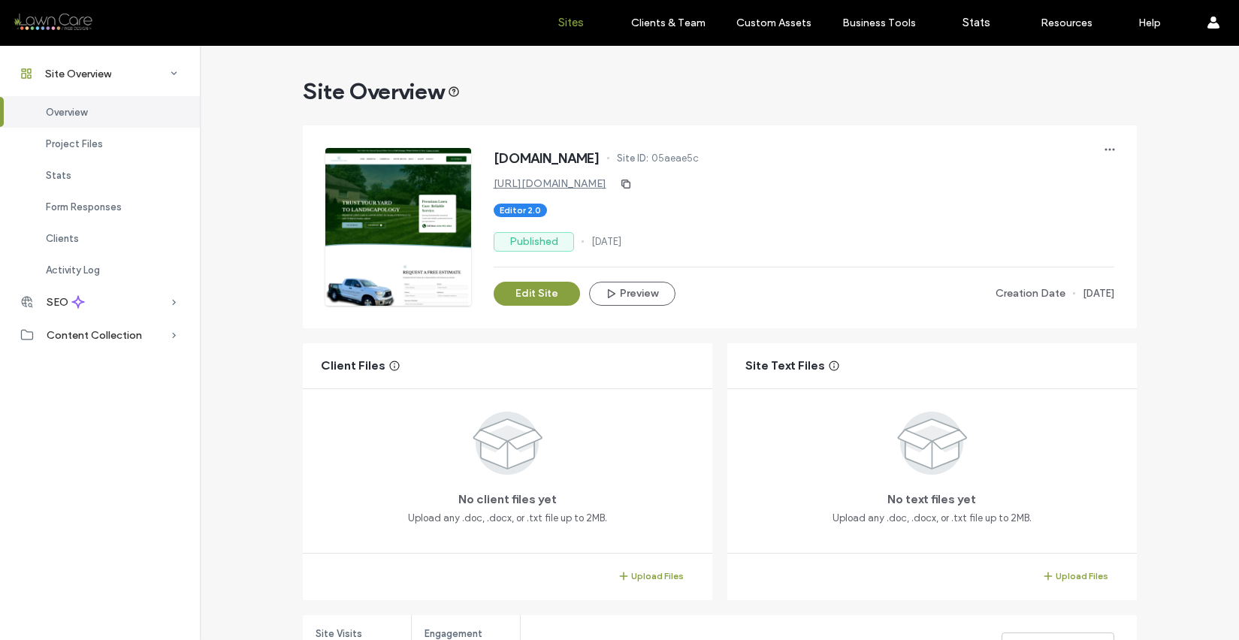
click at [573, 19] on label "Sites" at bounding box center [571, 23] width 26 height 14
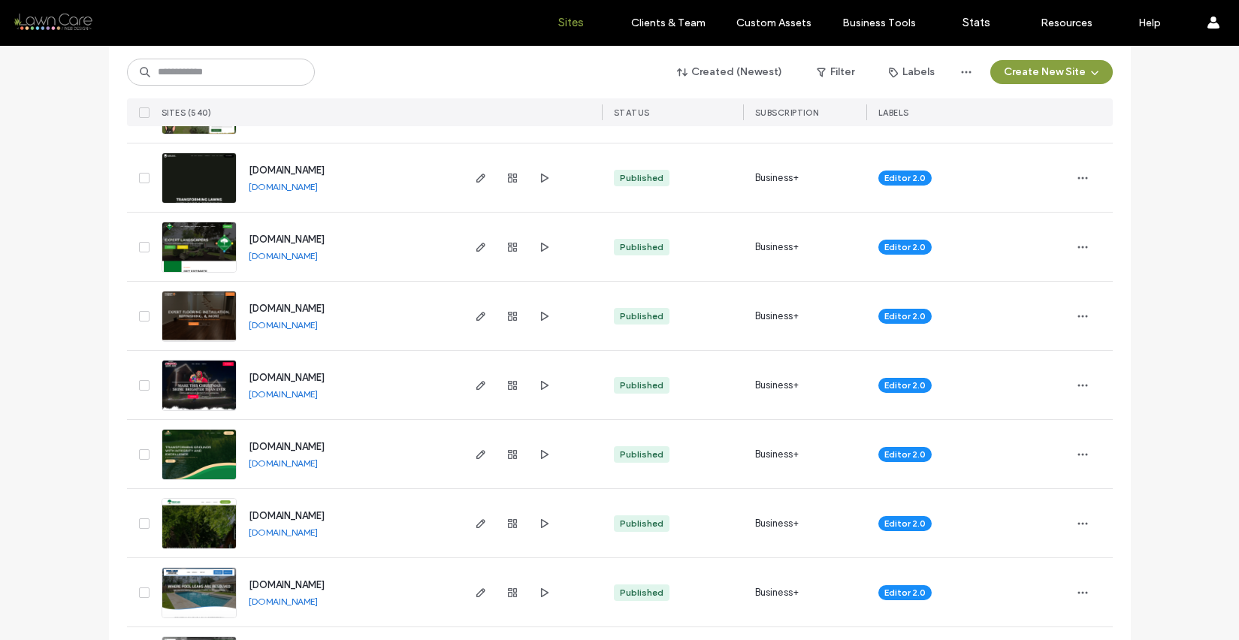
scroll to position [2846, 0]
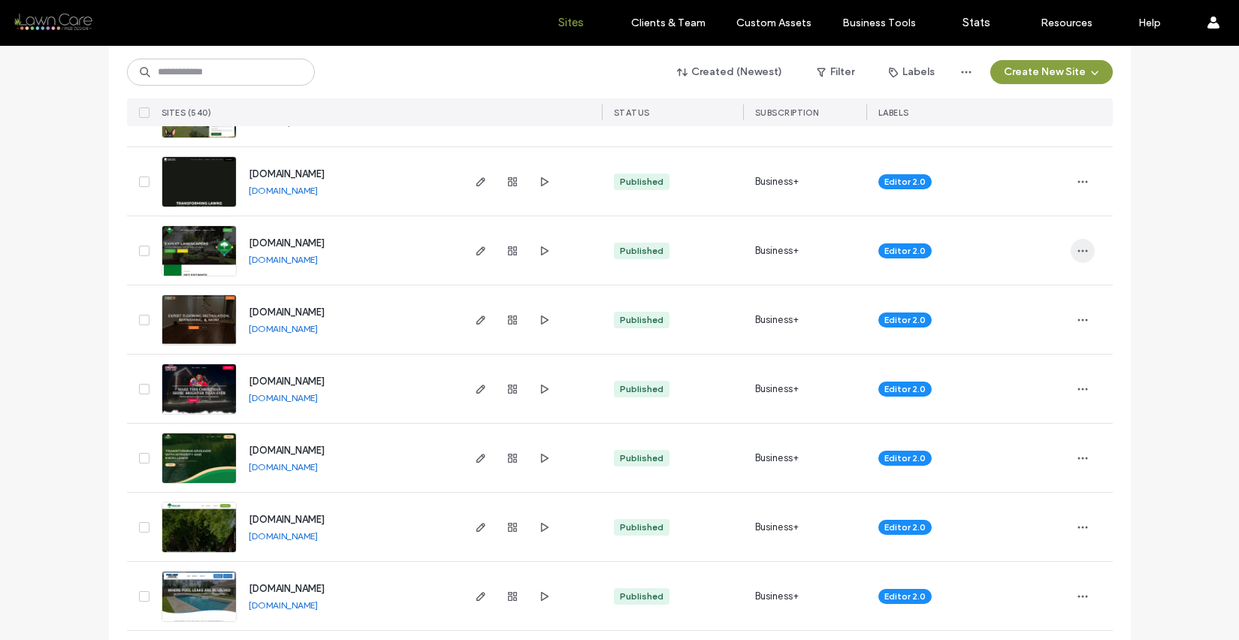
click at [1083, 245] on icon "button" at bounding box center [1083, 251] width 12 height 12
click at [1023, 401] on span "Site Dashboard" at bounding box center [1019, 404] width 70 height 15
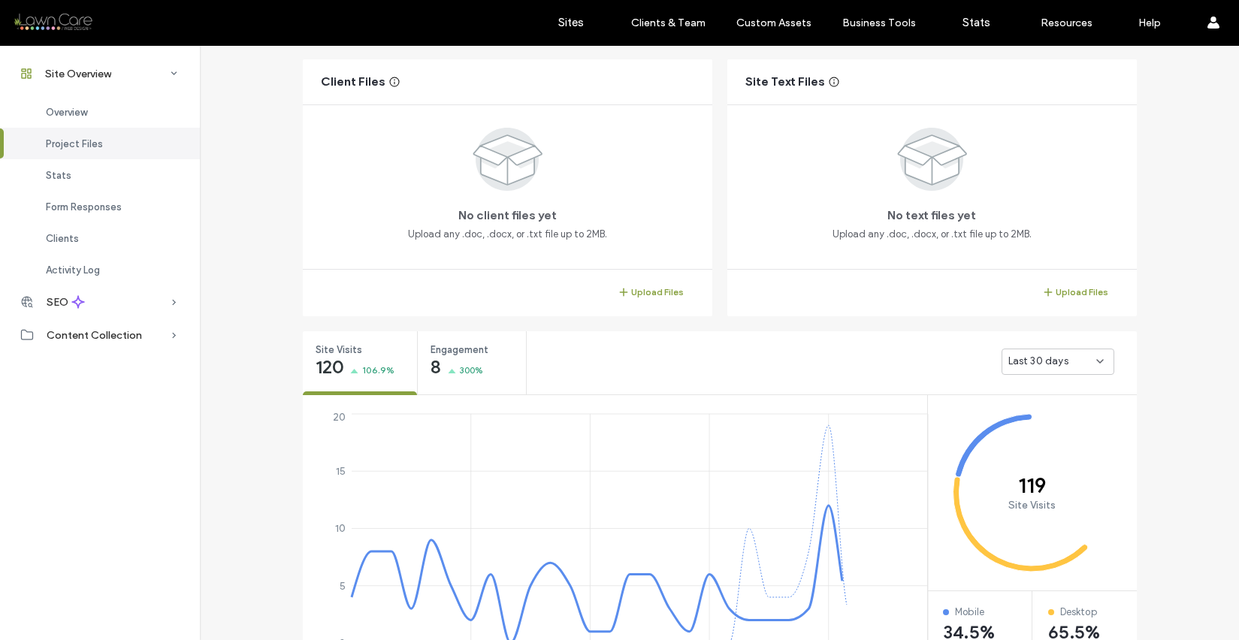
scroll to position [285, 0]
click at [460, 371] on span "300%" at bounding box center [472, 369] width 24 height 15
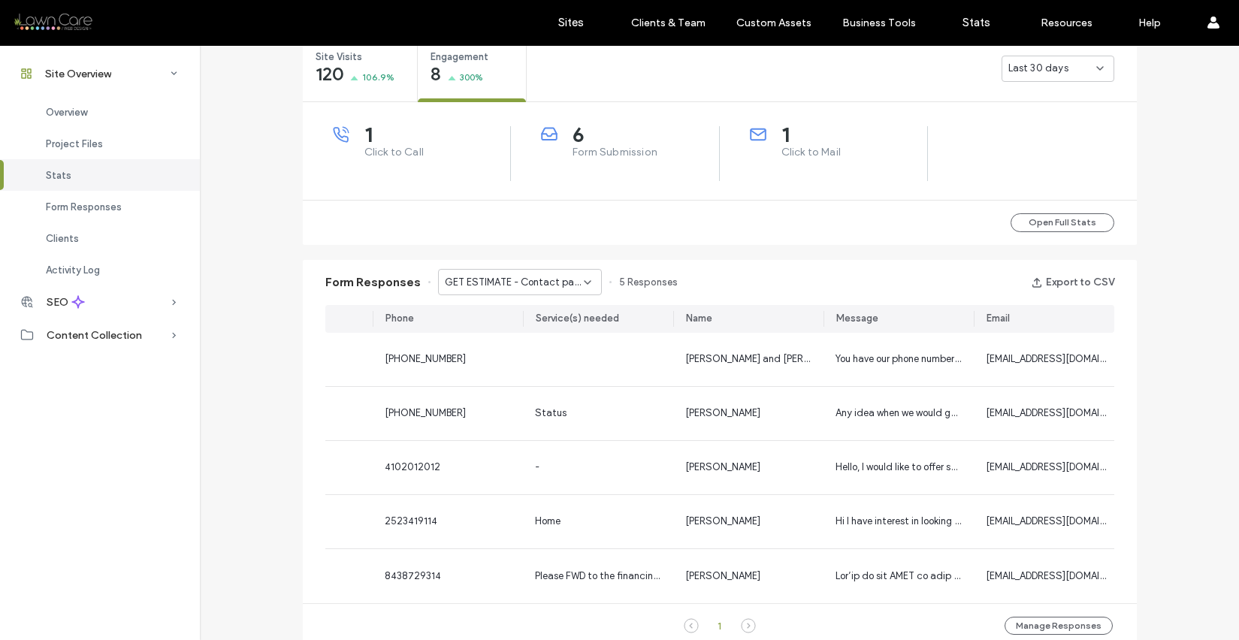
scroll to position [0, 263]
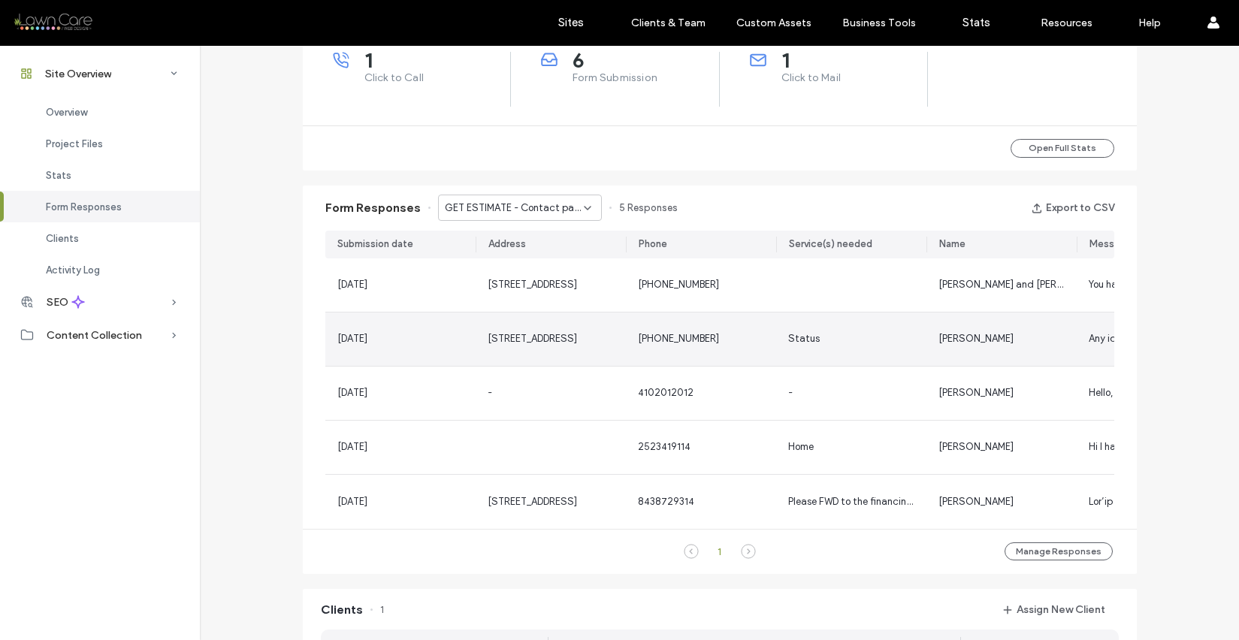
scroll to position [650, 0]
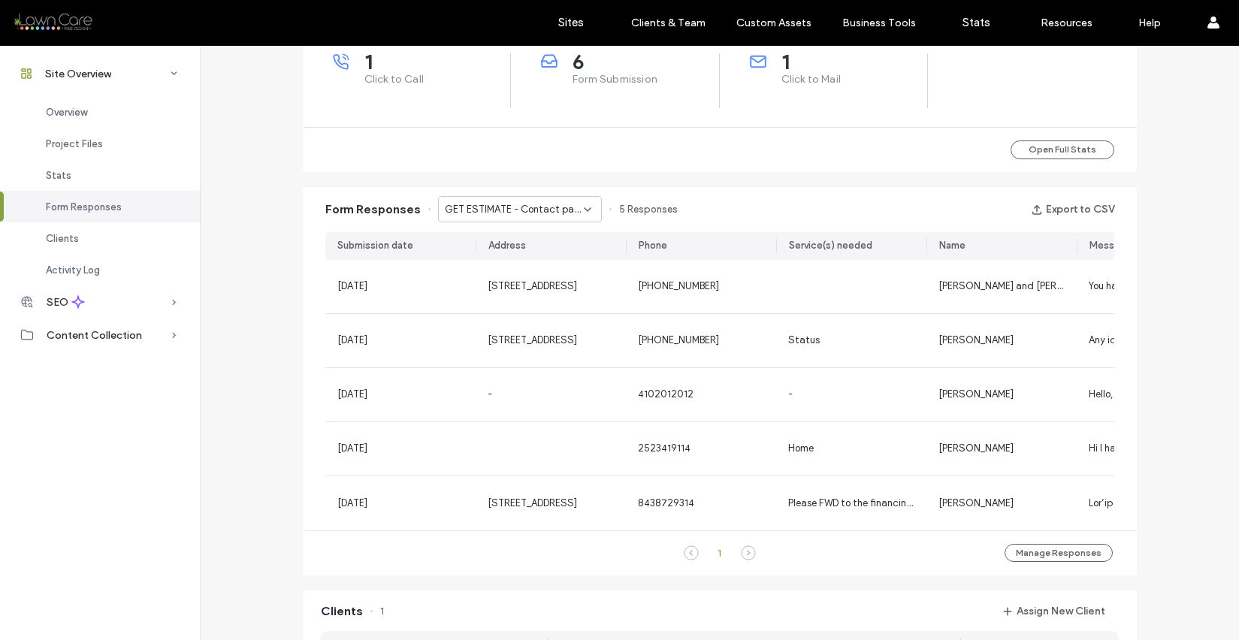
click at [586, 204] on div "GET ESTIMATE - Contact page" at bounding box center [520, 209] width 164 height 26
click at [555, 258] on span "GET ESTIMATE - Home page" at bounding box center [500, 262] width 127 height 15
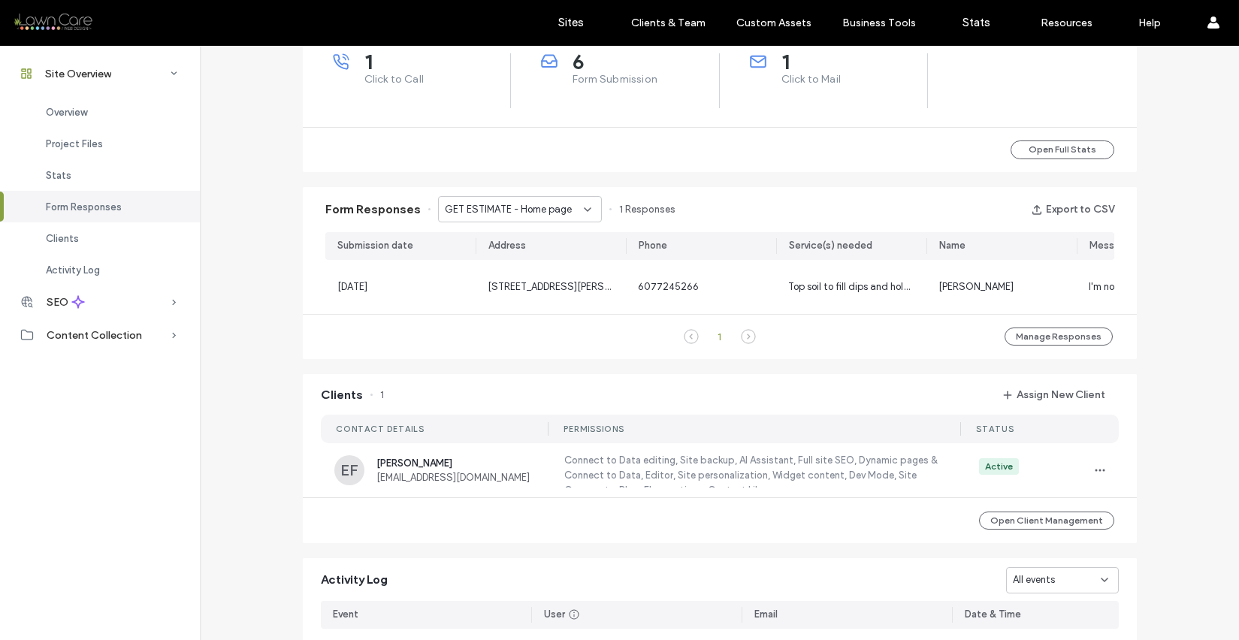
click at [585, 206] on icon at bounding box center [588, 210] width 12 height 12
click at [562, 286] on span "GET ESTIMATE - Contact page" at bounding box center [507, 288] width 141 height 15
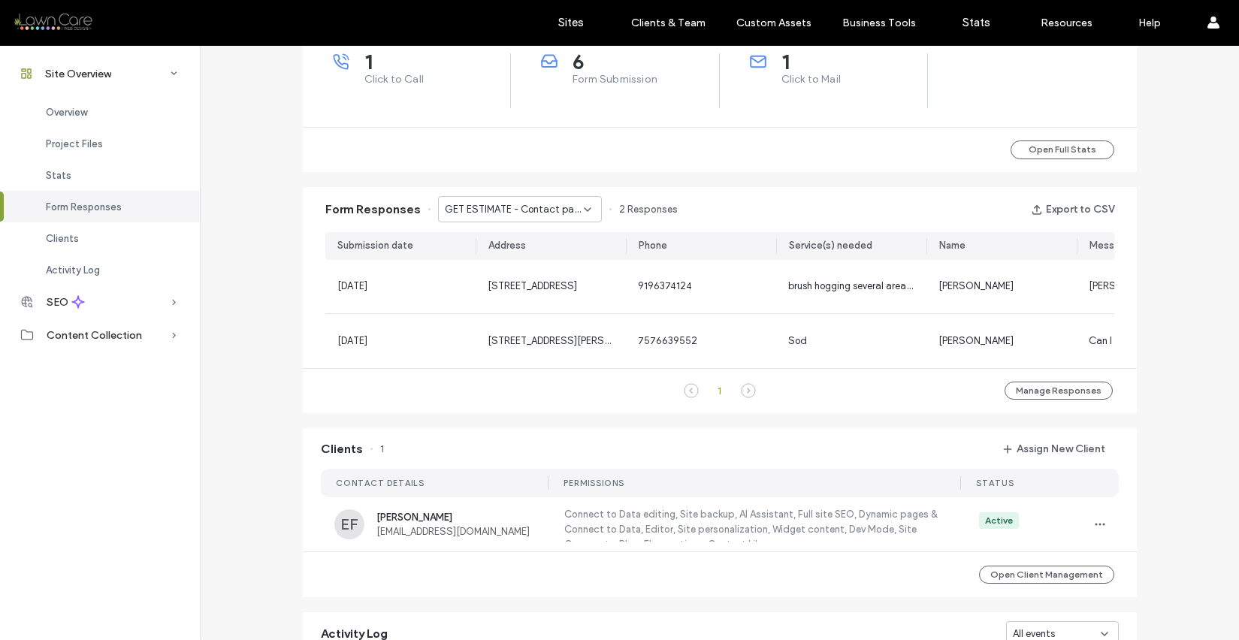
click at [740, 197] on div "Form Responses GET ESTIMATE - Contact page 2 Responses Export to CSV" at bounding box center [720, 209] width 834 height 45
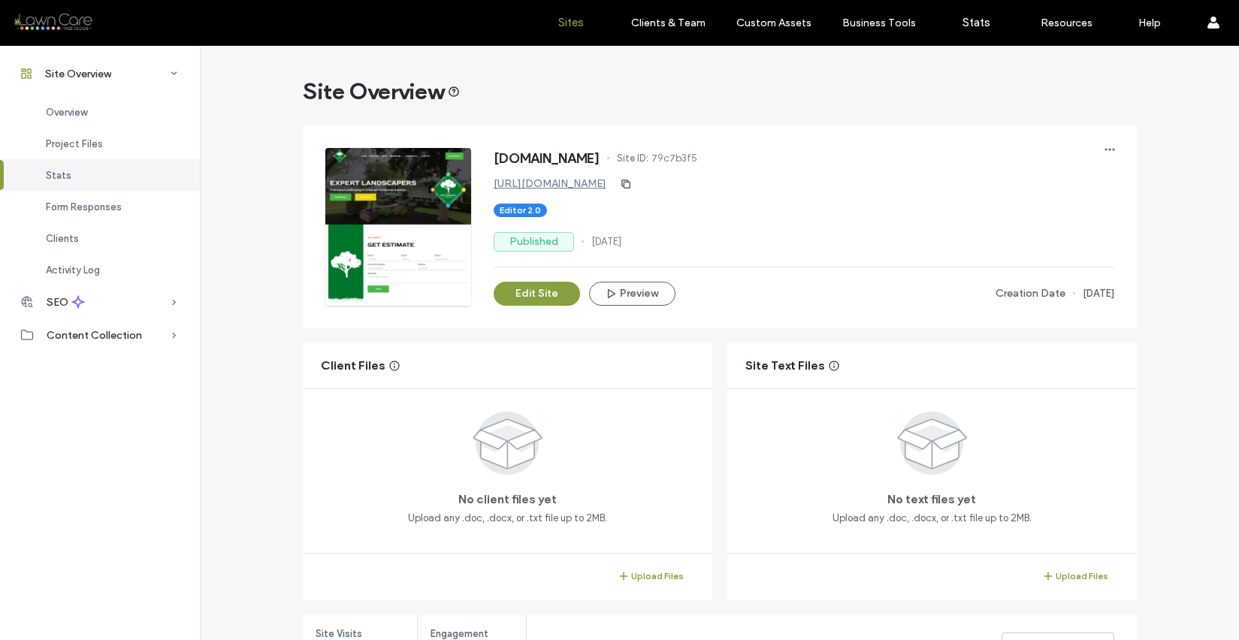
click at [574, 26] on label "Sites" at bounding box center [571, 23] width 26 height 14
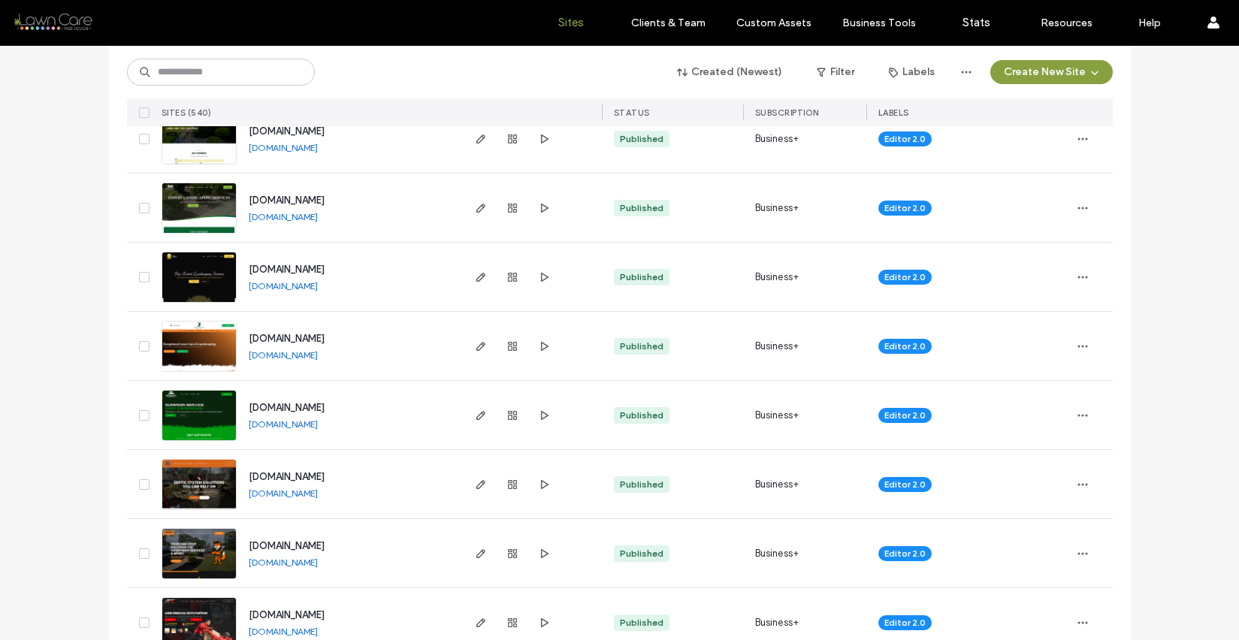
scroll to position [1310, 0]
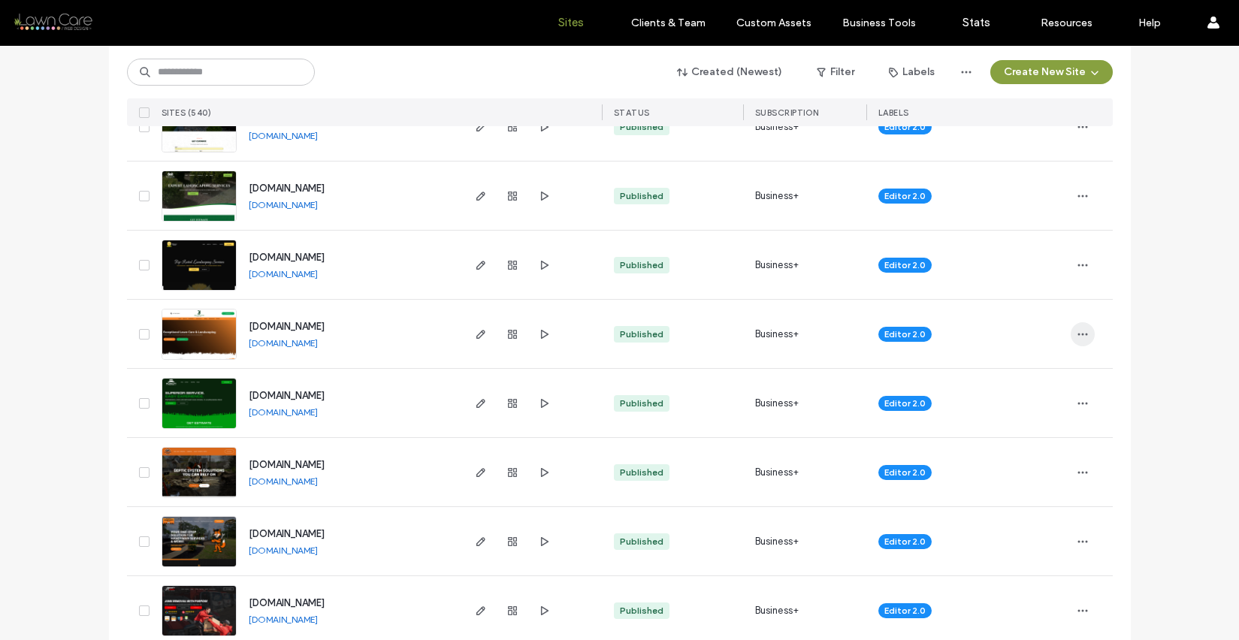
click at [1079, 334] on icon "button" at bounding box center [1083, 334] width 12 height 12
click at [1025, 486] on span "Site Dashboard" at bounding box center [1019, 487] width 70 height 15
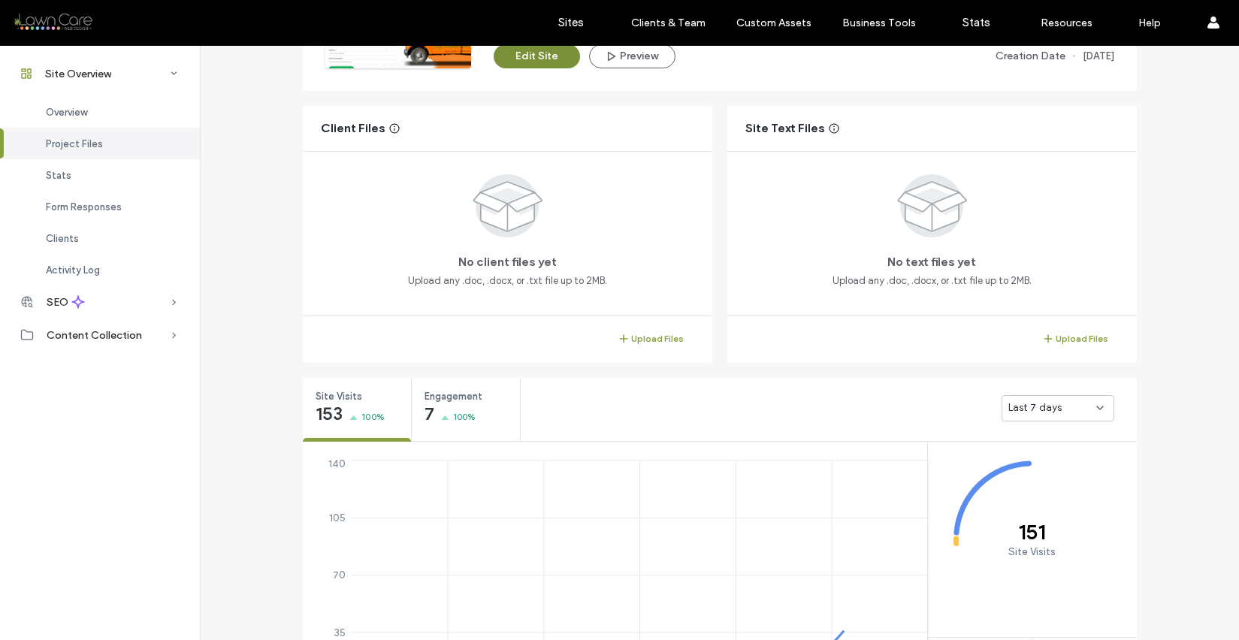
scroll to position [293, 0]
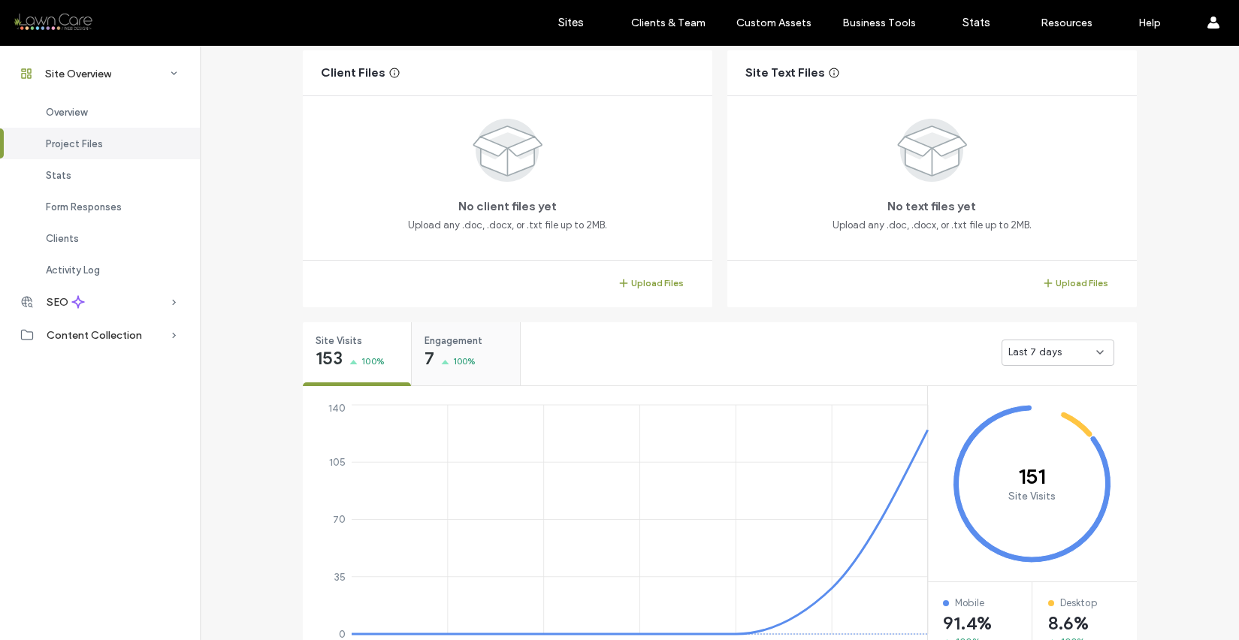
click at [464, 361] on span "100%" at bounding box center [464, 361] width 23 height 15
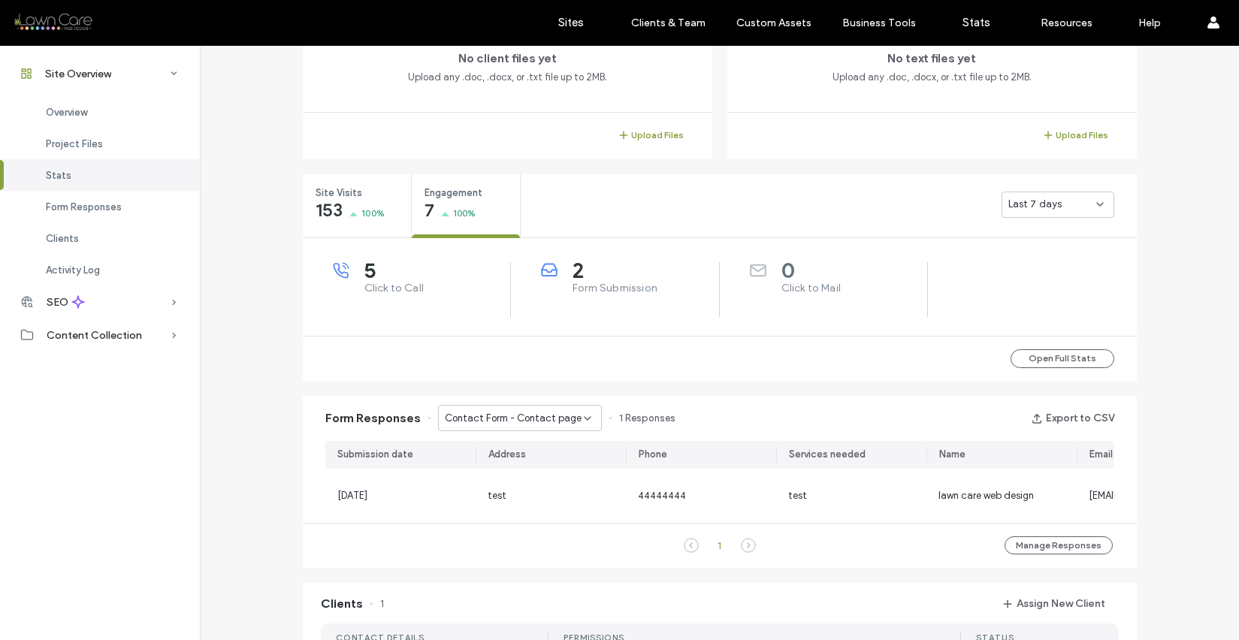
scroll to position [448, 0]
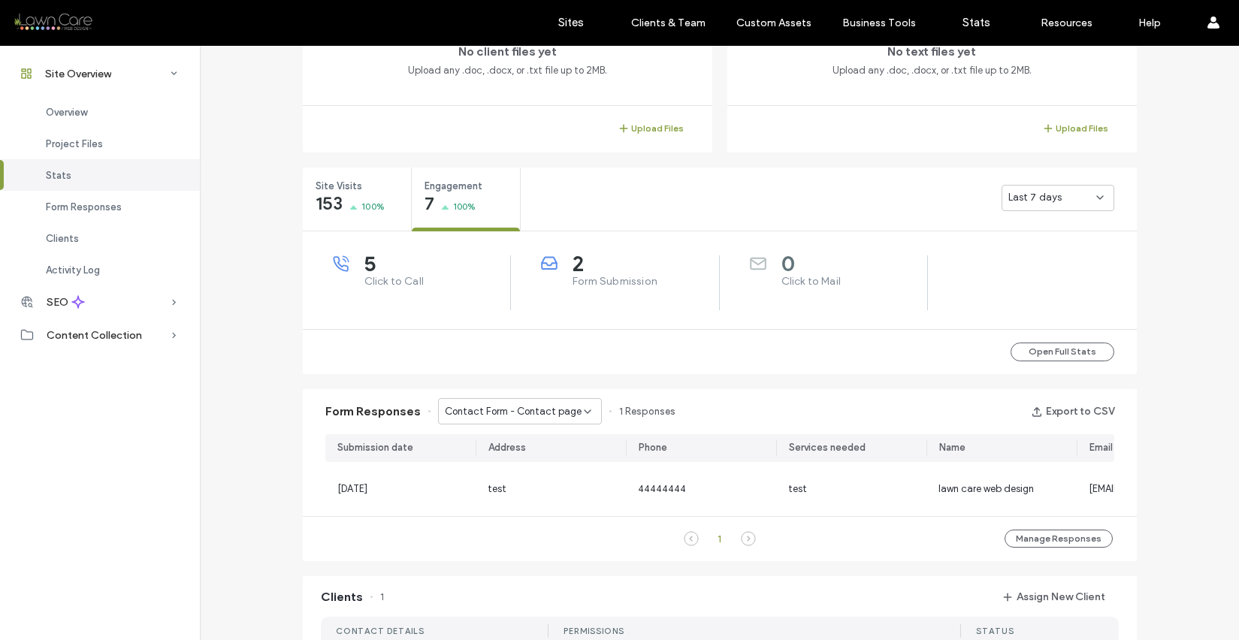
click at [582, 413] on icon at bounding box center [588, 412] width 12 height 12
click at [543, 462] on span "Contact Form - Home page" at bounding box center [498, 464] width 123 height 15
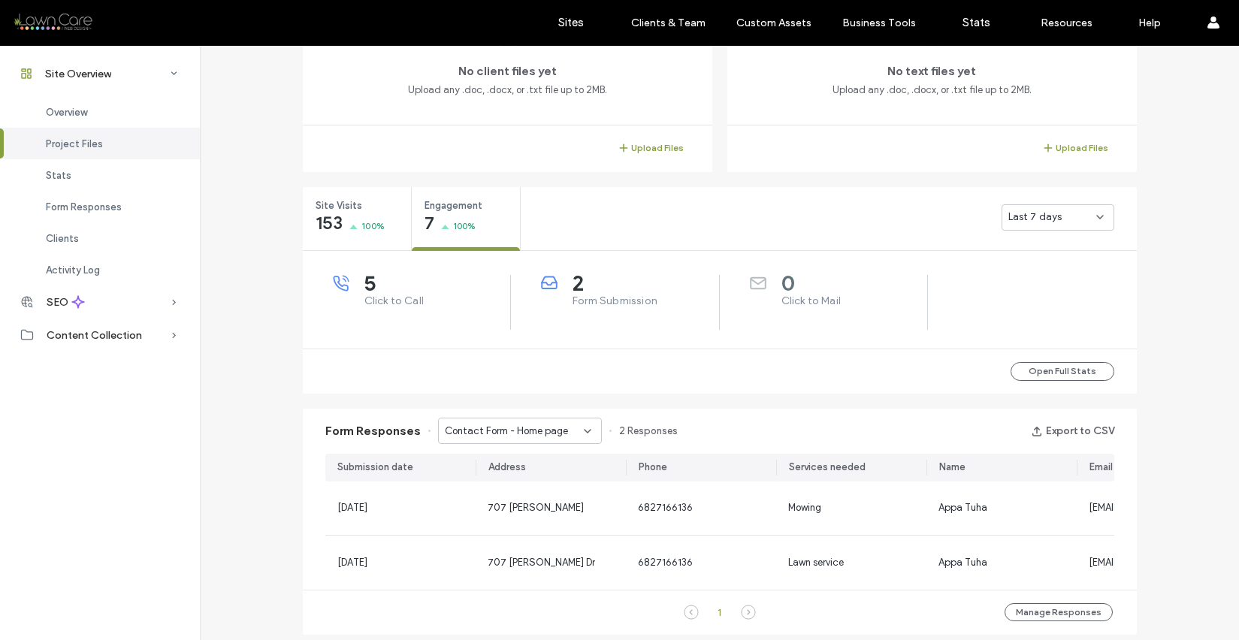
scroll to position [438, 0]
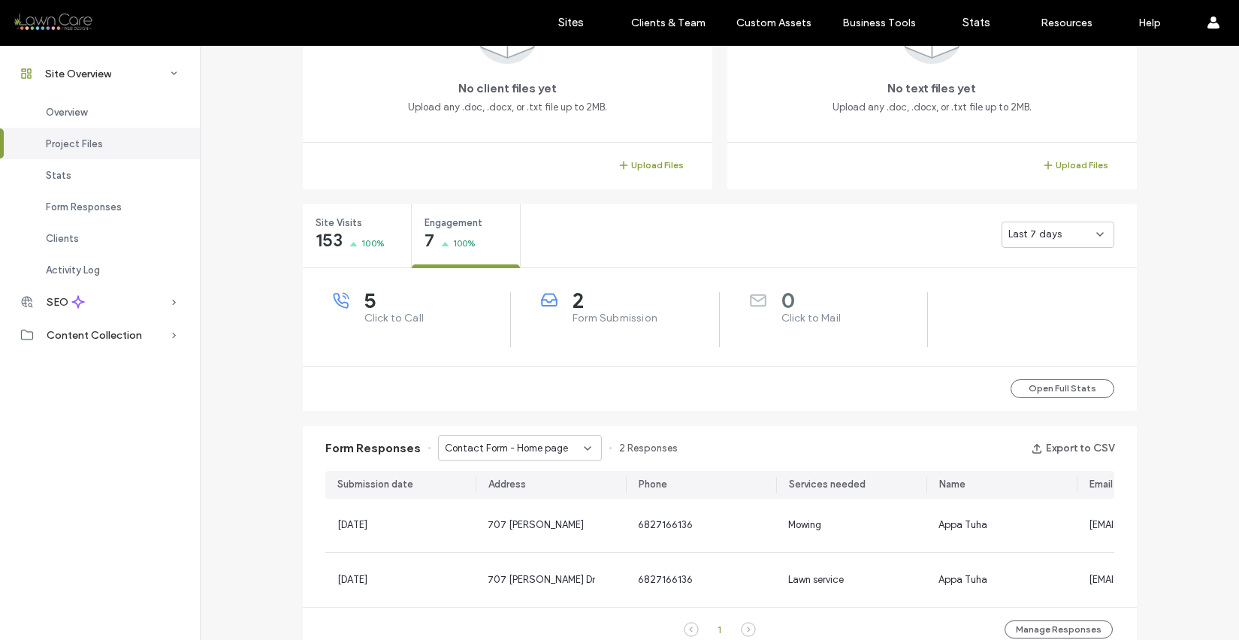
scroll to position [454, 0]
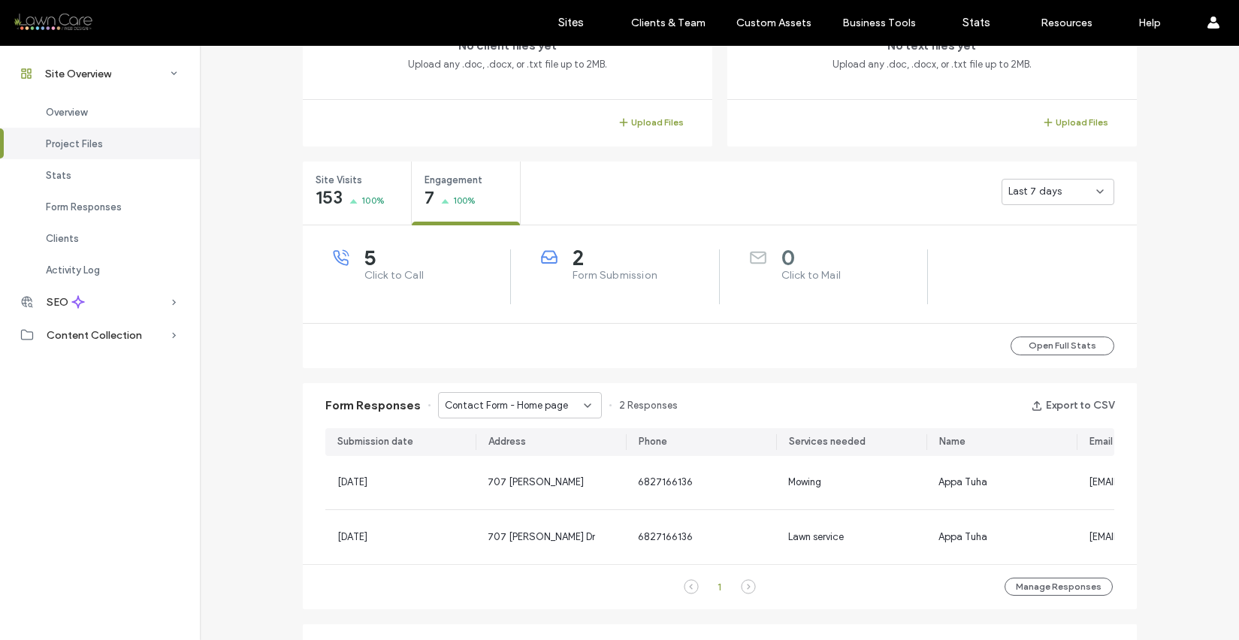
click at [397, 265] on span "5" at bounding box center [438, 257] width 147 height 15
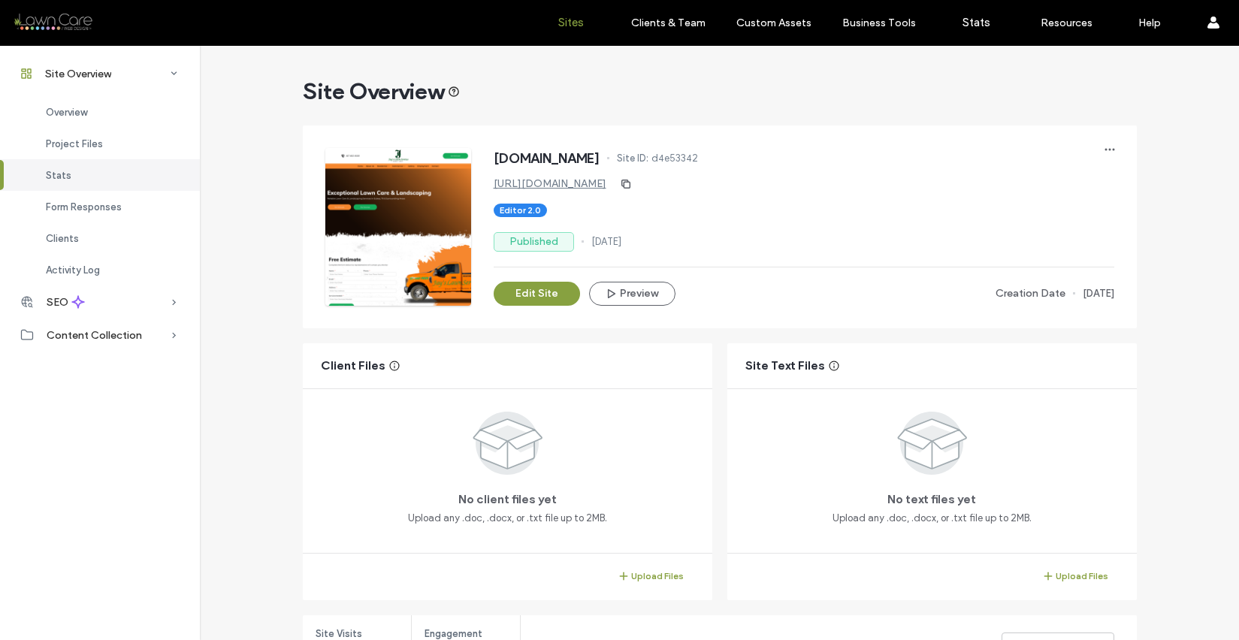
click at [578, 27] on label "Sites" at bounding box center [571, 23] width 26 height 14
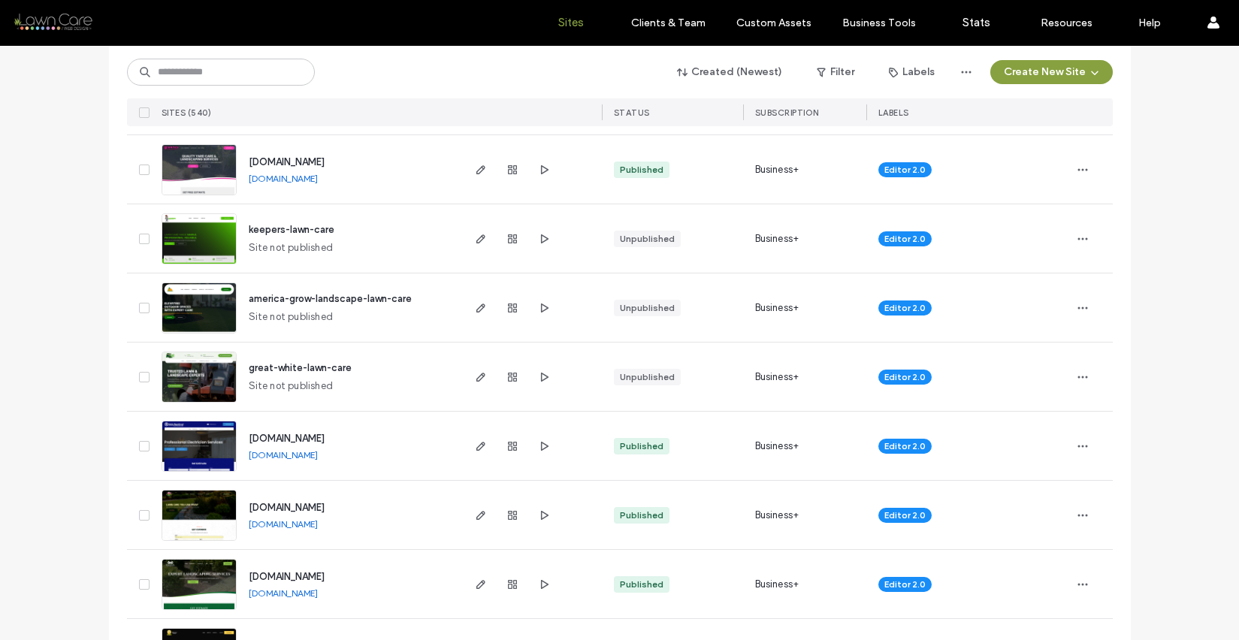
scroll to position [867, 0]
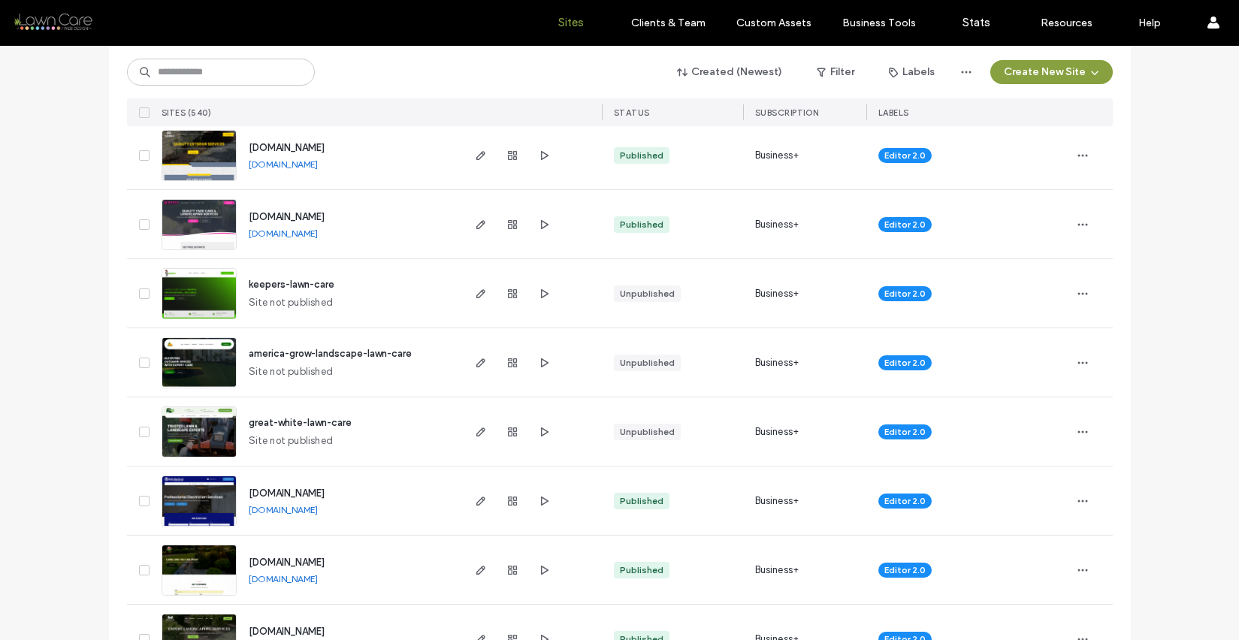
click at [198, 288] on img at bounding box center [199, 320] width 74 height 102
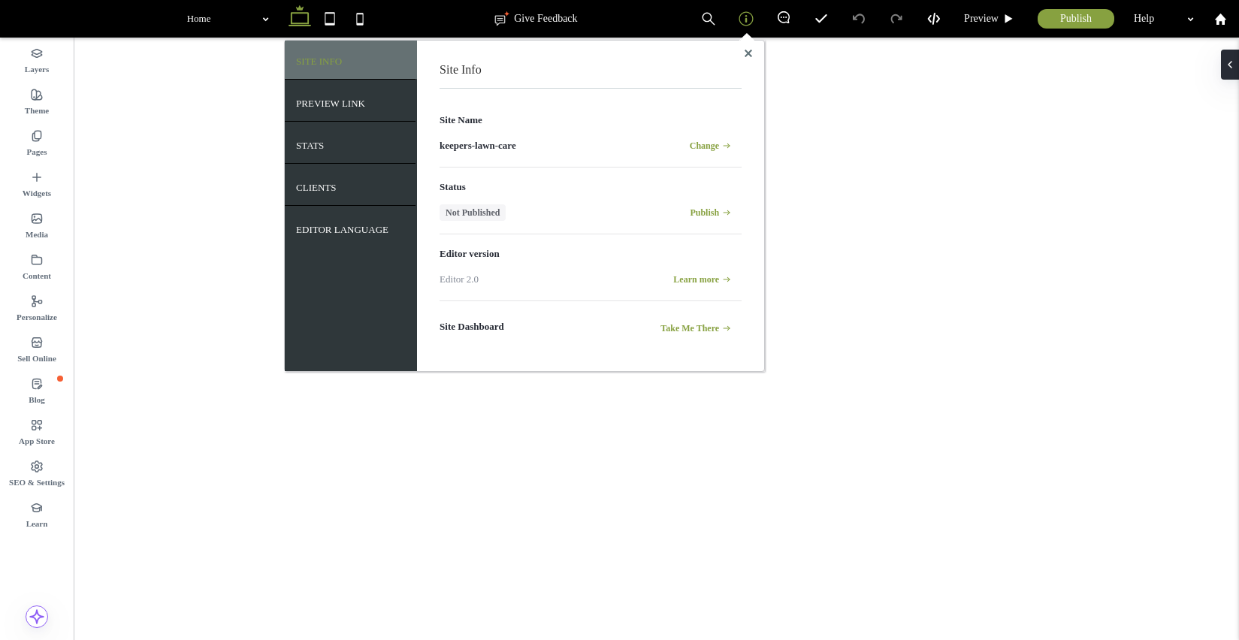
click at [323, 96] on label "PREVIEW LINK" at bounding box center [330, 100] width 69 height 20
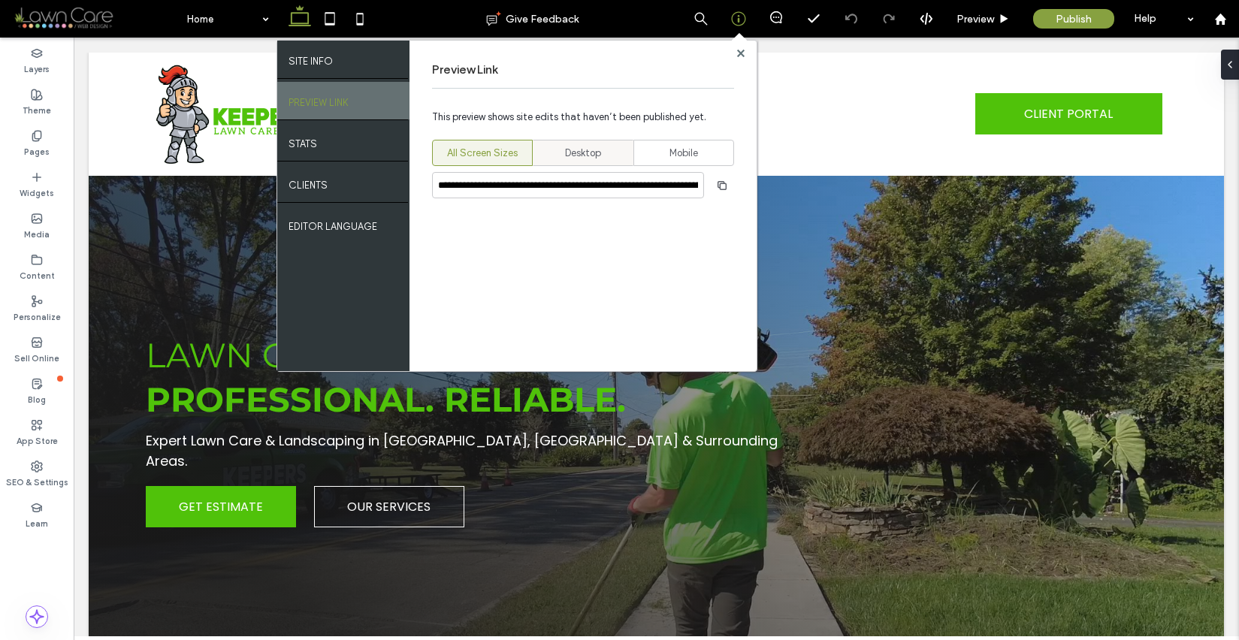
click at [571, 153] on span "Desktop" at bounding box center [583, 153] width 36 height 15
type input "**********"
click at [719, 187] on use "button" at bounding box center [722, 184] width 9 height 9
click at [740, 54] on use at bounding box center [741, 53] width 8 height 8
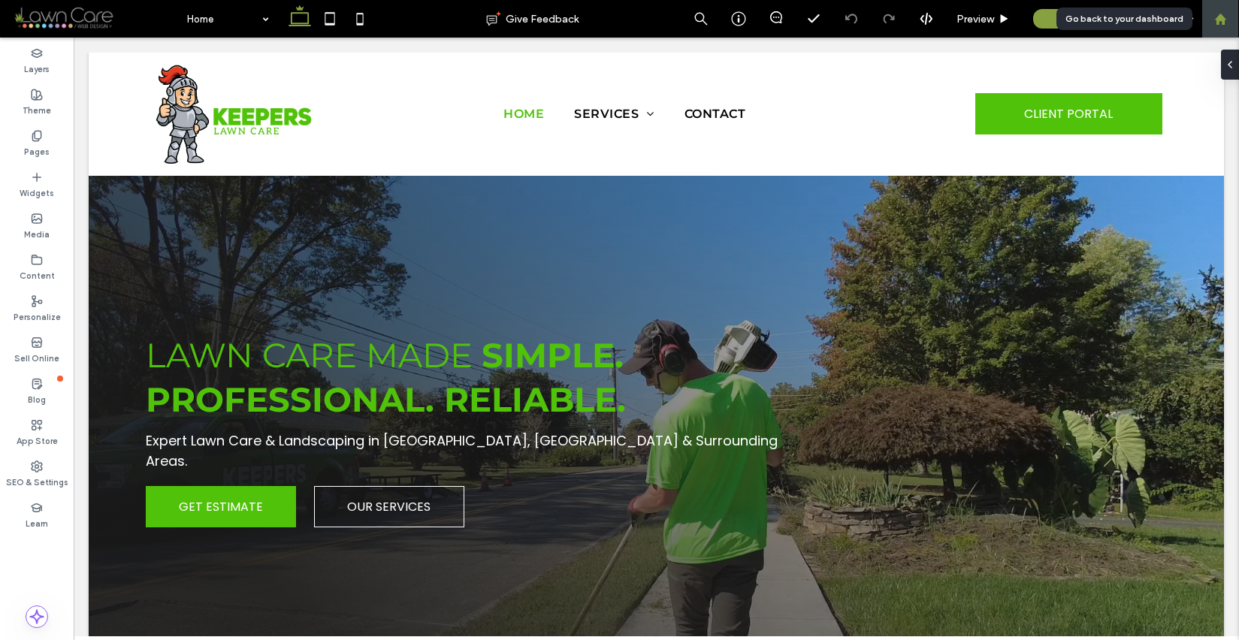
click at [1218, 21] on use at bounding box center [1220, 18] width 11 height 11
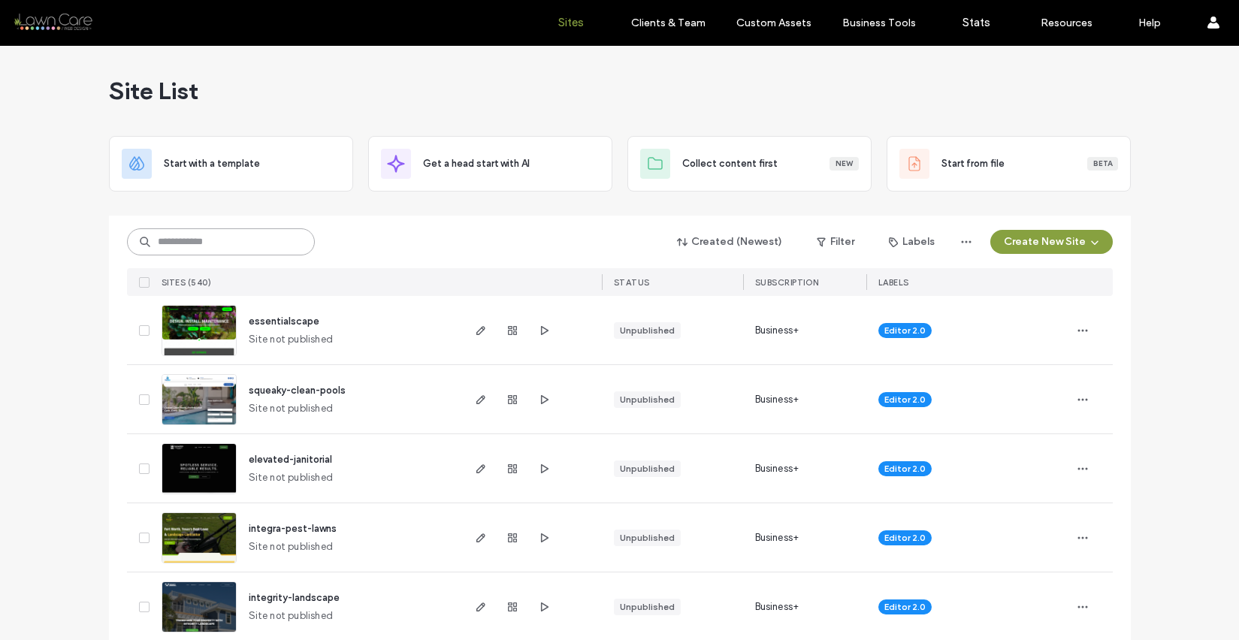
click at [162, 250] on input at bounding box center [221, 242] width 188 height 27
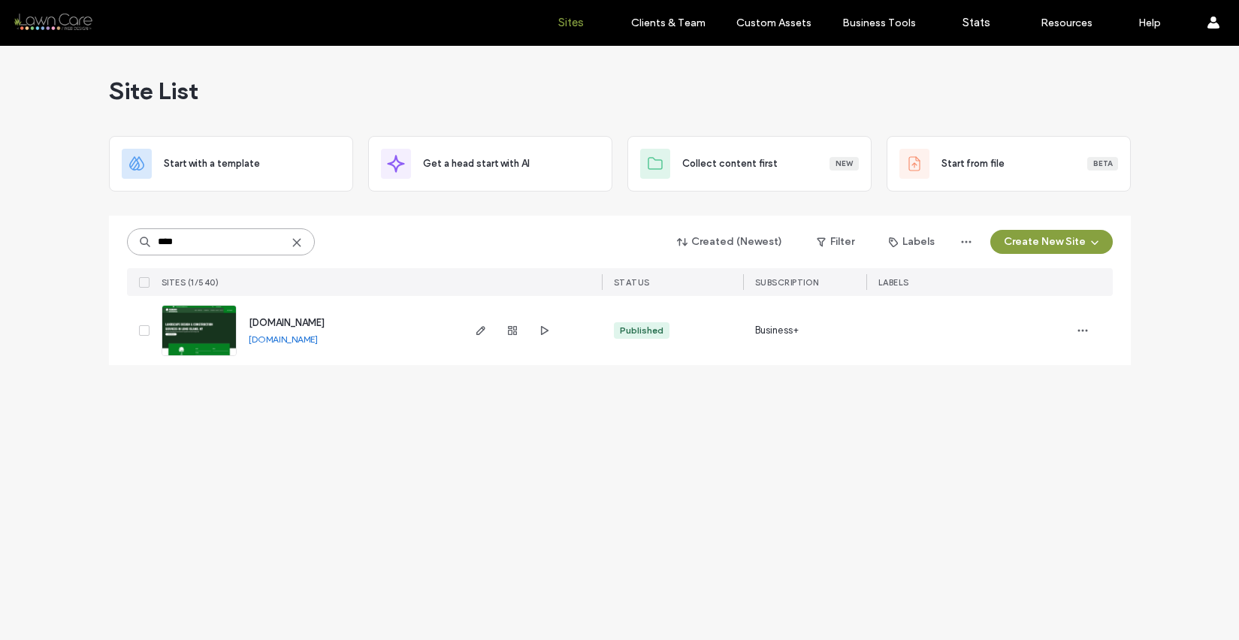
type input "****"
click at [266, 335] on link "[DOMAIN_NAME]" at bounding box center [283, 339] width 69 height 11
click at [216, 335] on img at bounding box center [199, 357] width 74 height 102
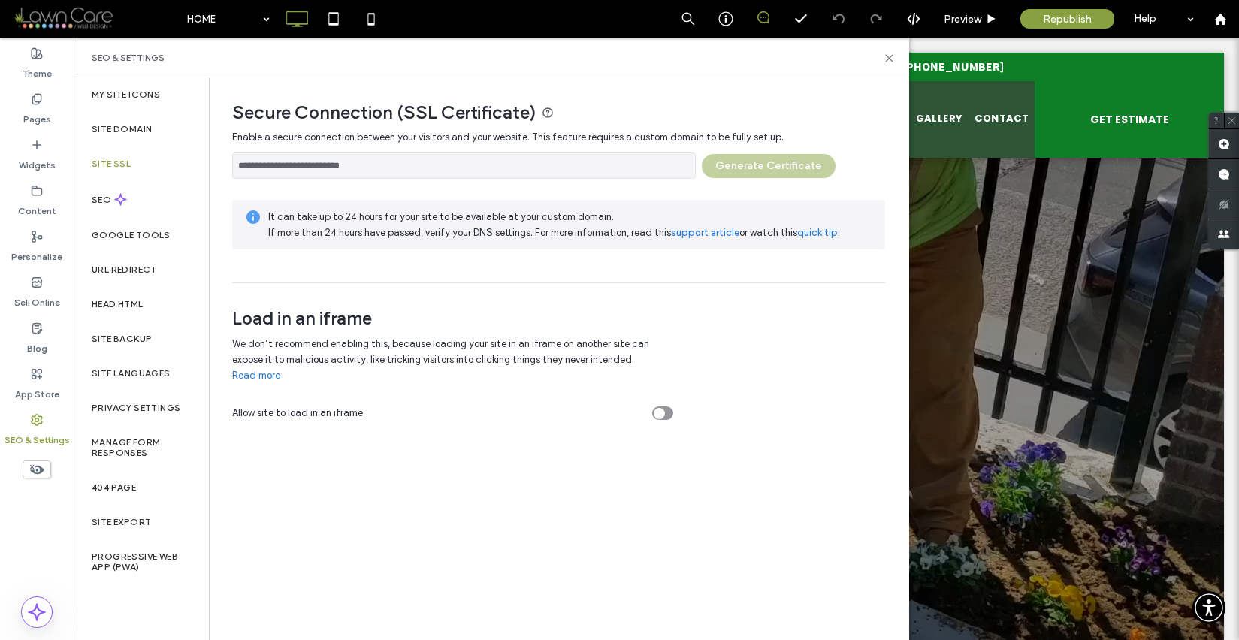
click at [392, 172] on input "**********" at bounding box center [464, 166] width 464 height 26
click at [436, 166] on input "**********" at bounding box center [464, 166] width 464 height 26
click at [886, 55] on use at bounding box center [889, 58] width 7 height 7
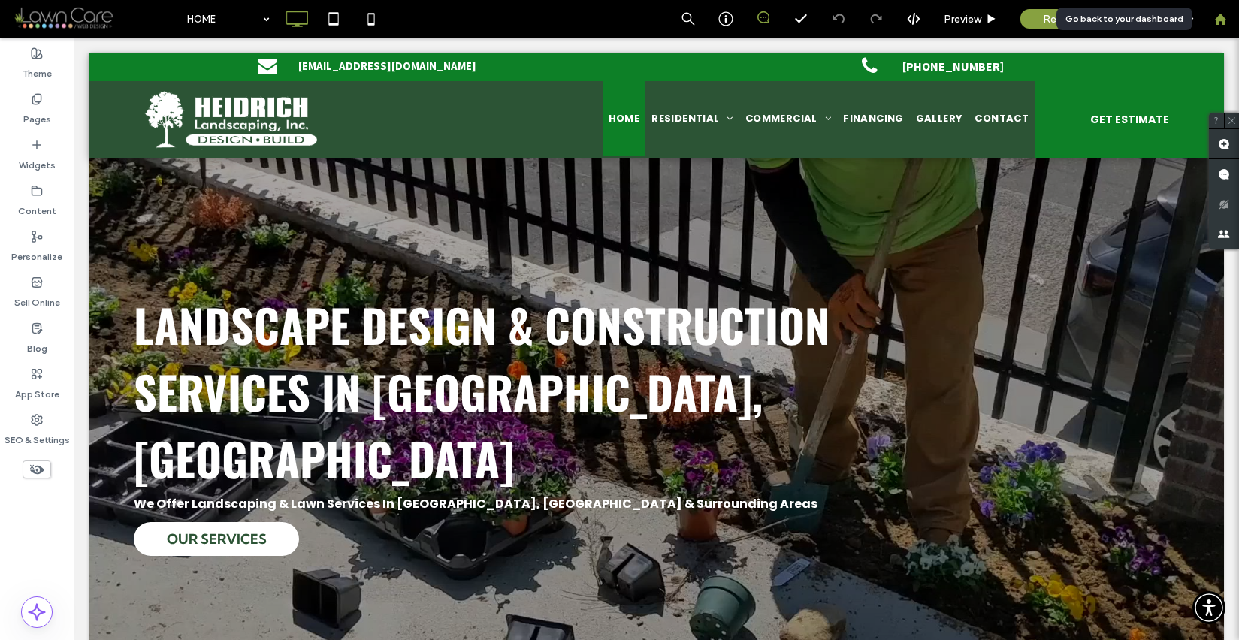
click at [1223, 24] on use at bounding box center [1220, 18] width 11 height 11
